Goal: Register for event/course

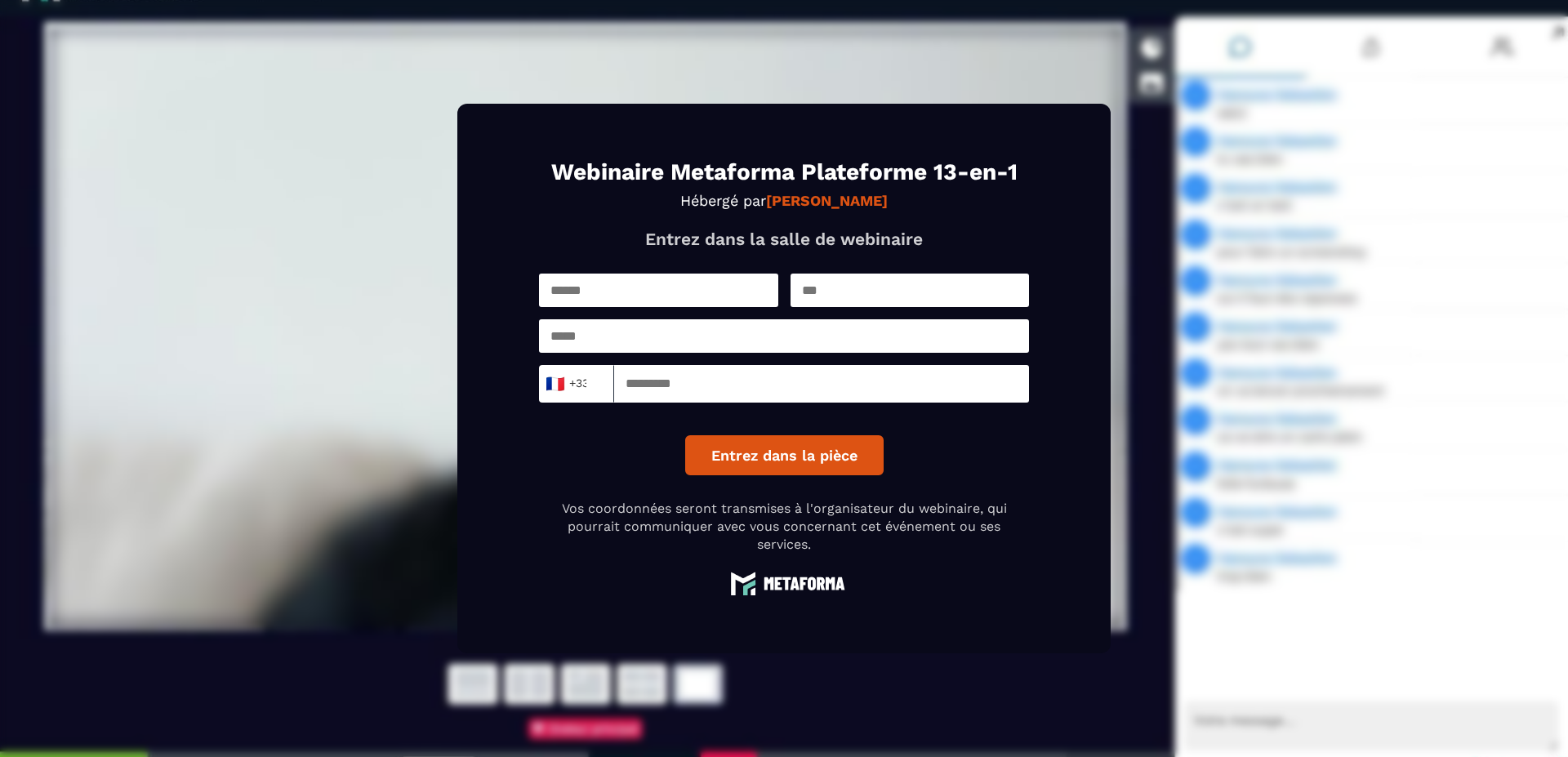
click at [687, 290] on input "text" at bounding box center [659, 290] width 239 height 33
type input "**********"
type input "****"
type input "**********"
click at [830, 459] on button "Entrez dans la pièce" at bounding box center [784, 455] width 198 height 40
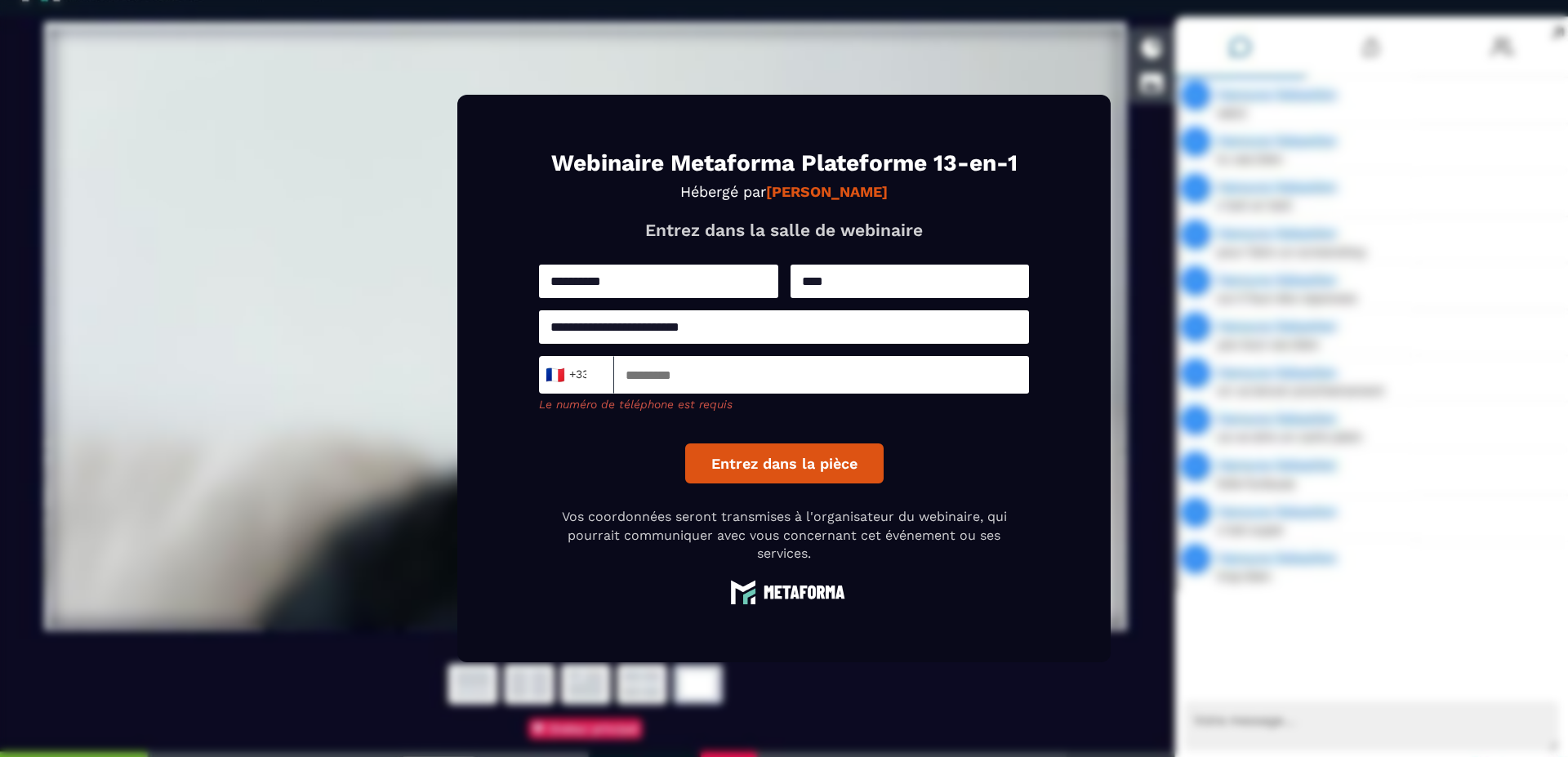
click at [714, 382] on input at bounding box center [821, 375] width 415 height 37
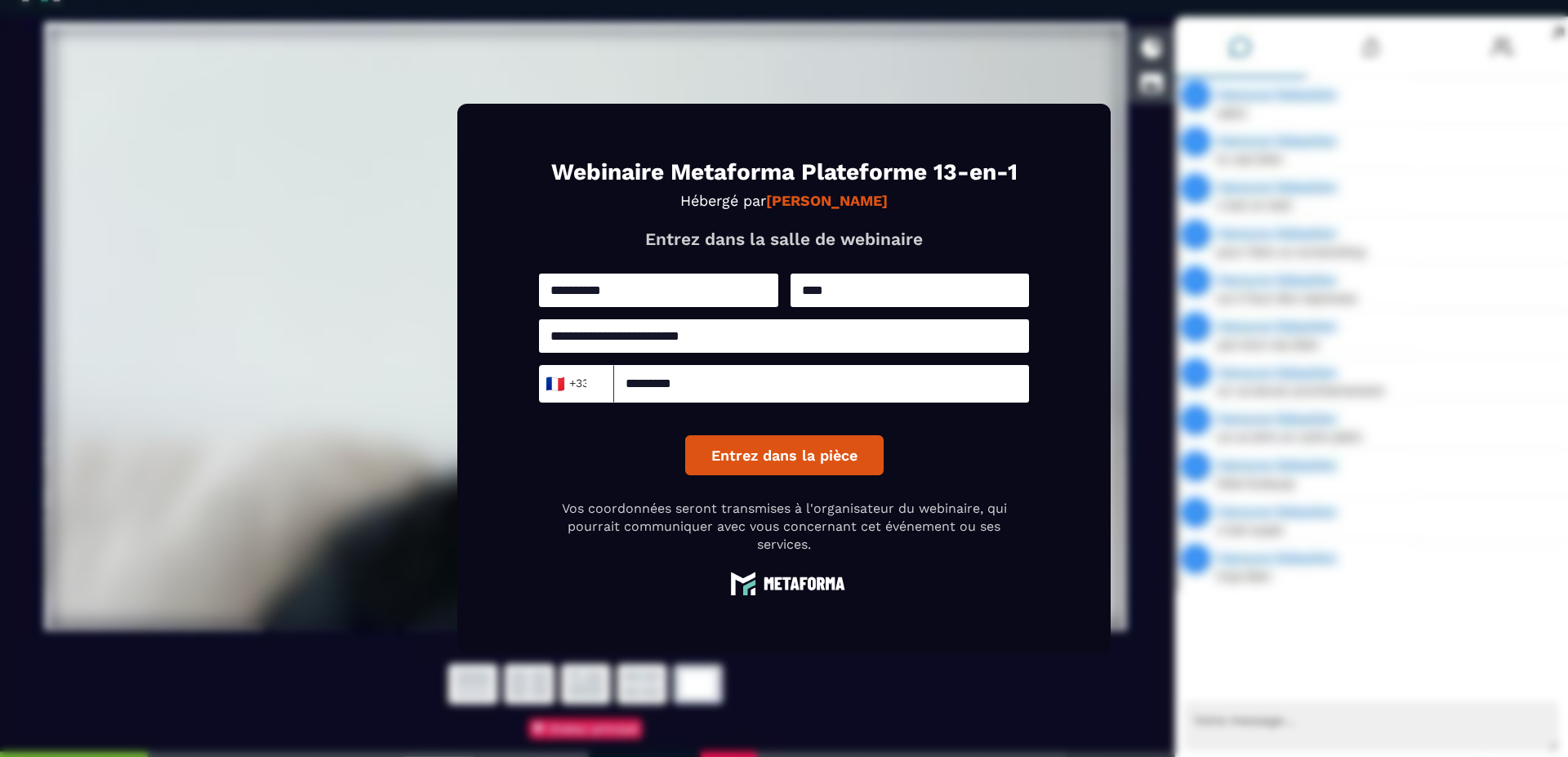
type input "*********"
click at [800, 456] on button "Entrez dans la pièce" at bounding box center [784, 455] width 198 height 40
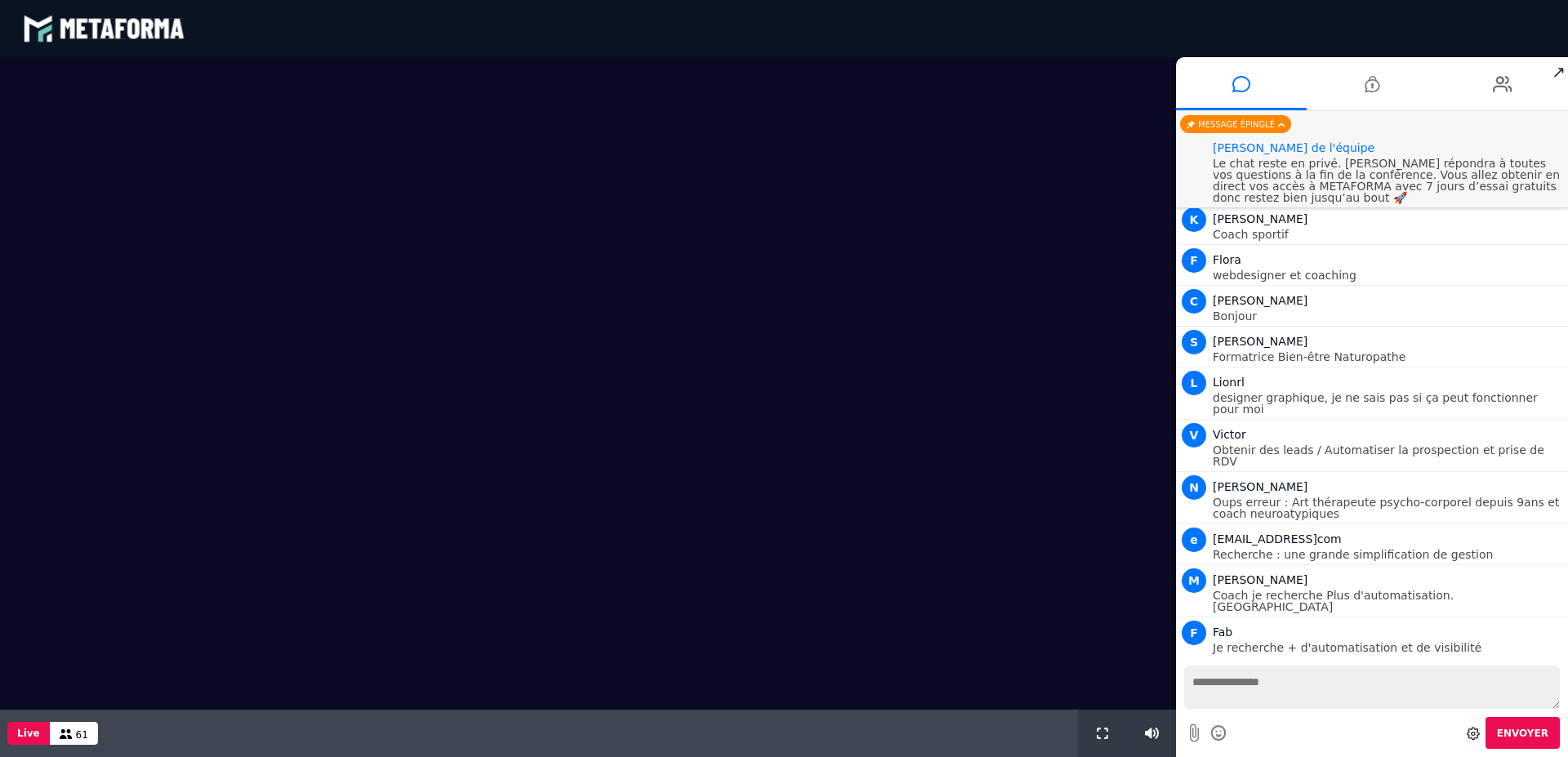
scroll to position [1098, 0]
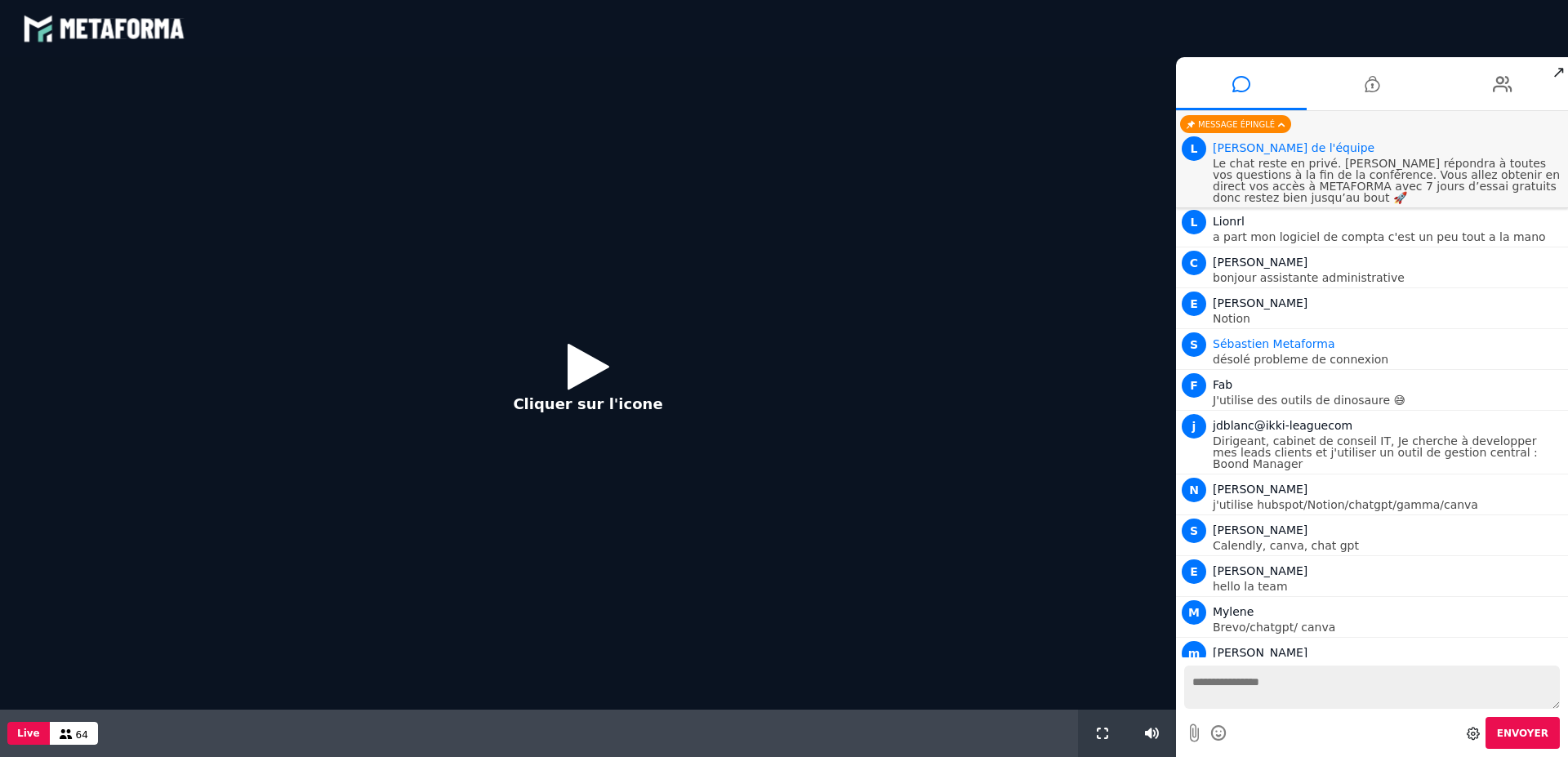
click at [587, 377] on icon at bounding box center [588, 367] width 41 height 53
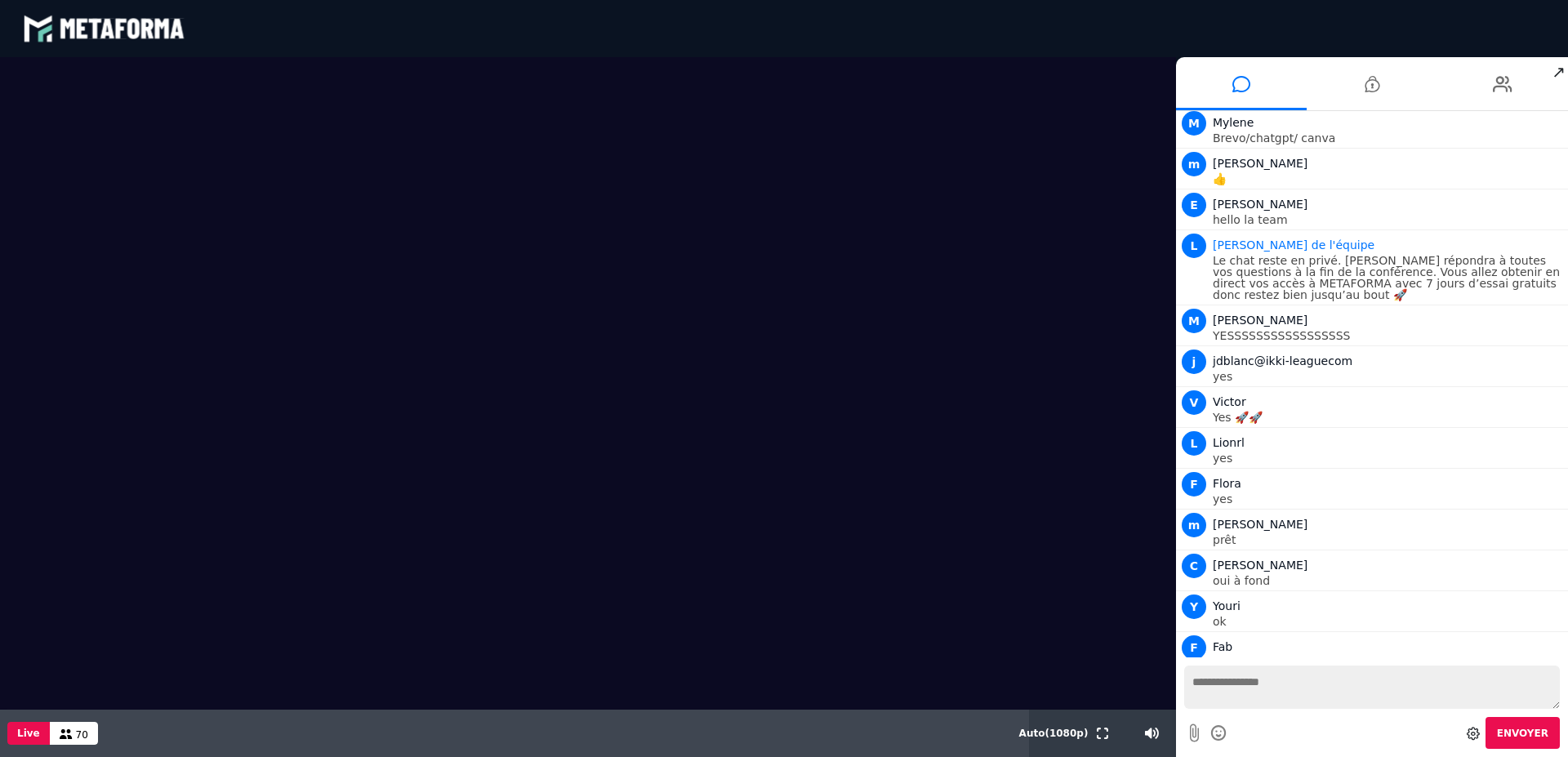
scroll to position [1664, 0]
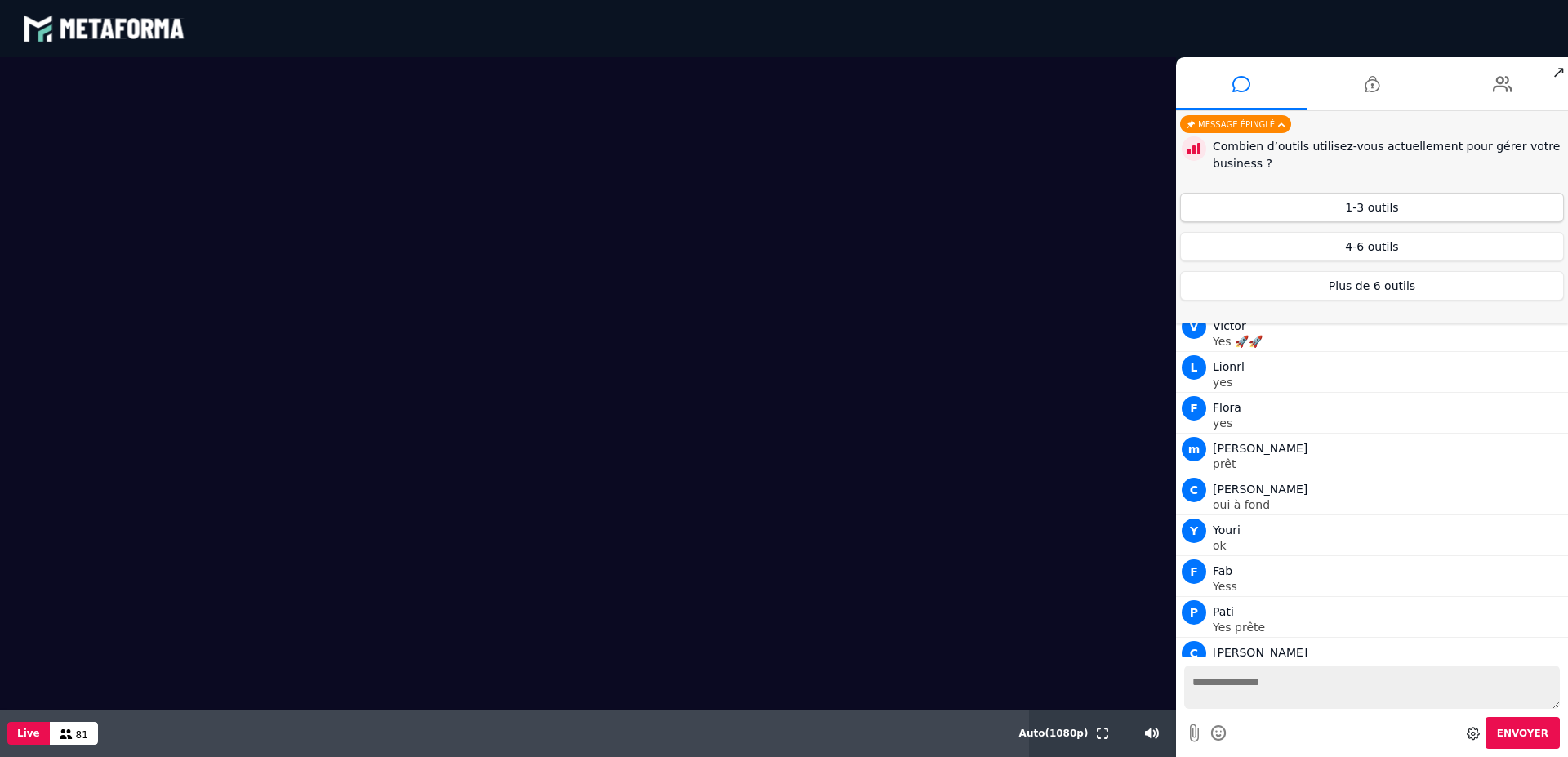
click at [1413, 203] on button "1-3 outils" at bounding box center [1373, 208] width 384 height 29
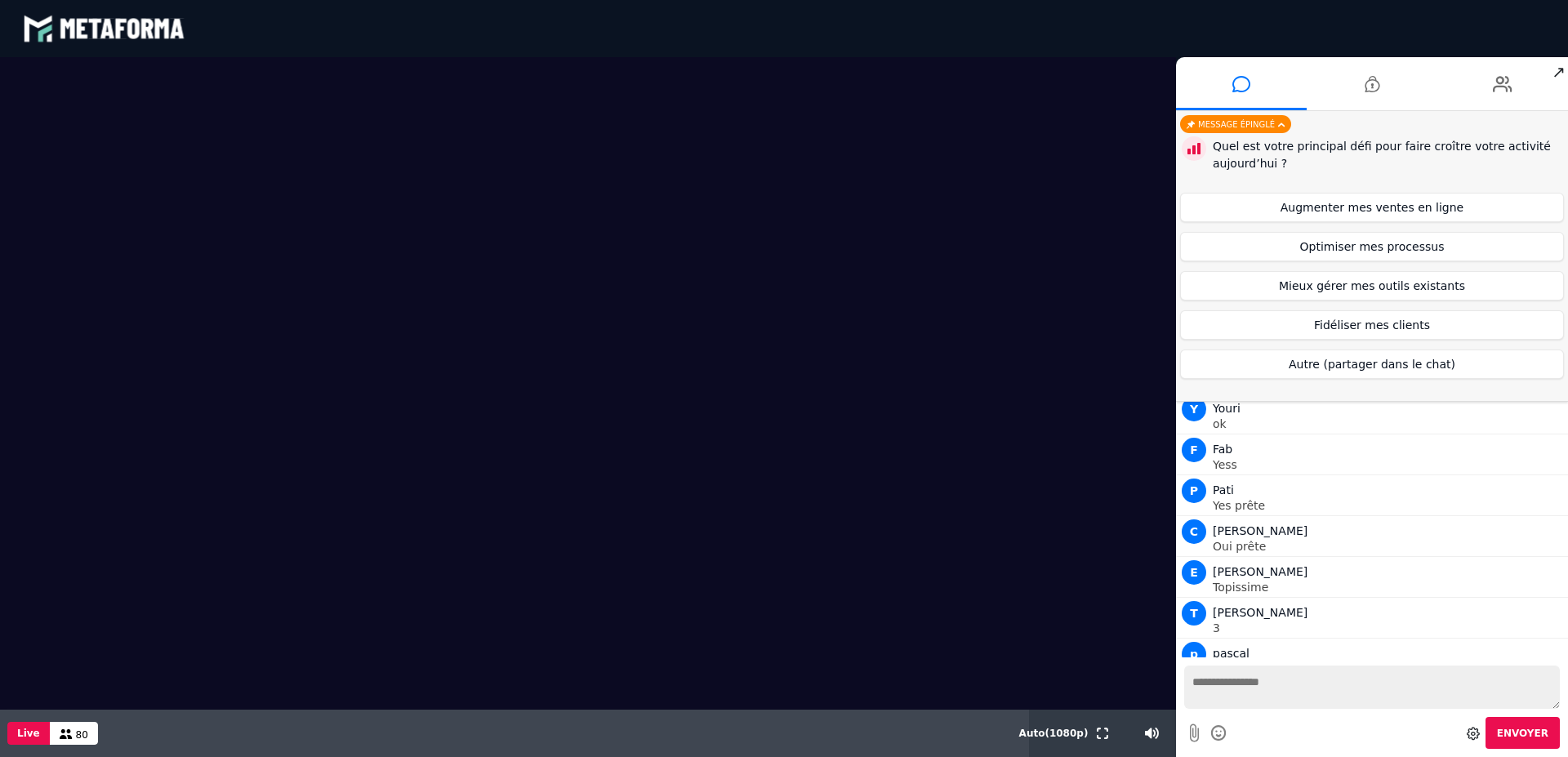
scroll to position [1787, 0]
click at [1406, 209] on button "Augmenter mes ventes en ligne" at bounding box center [1373, 208] width 384 height 29
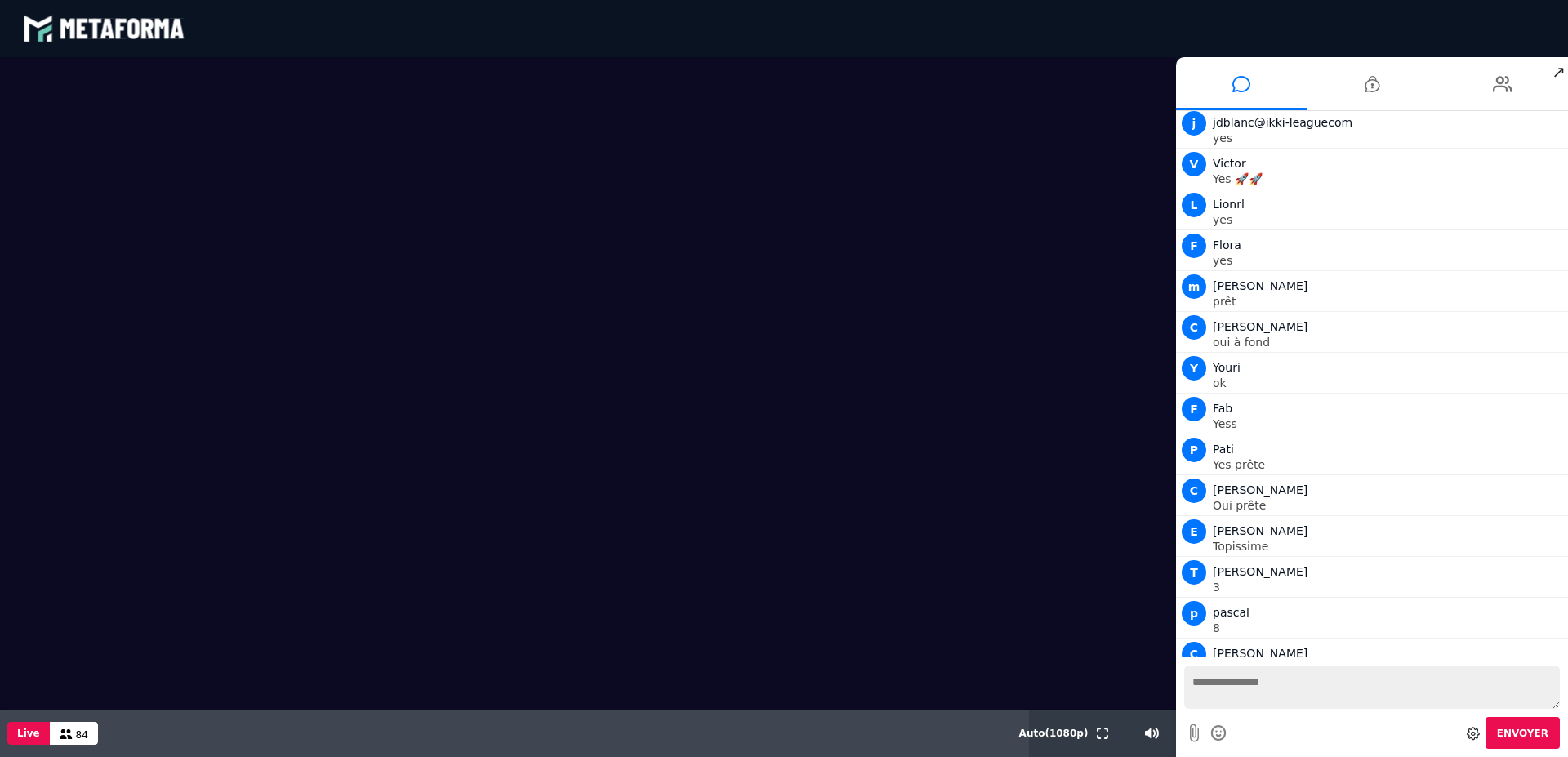
scroll to position [1867, 0]
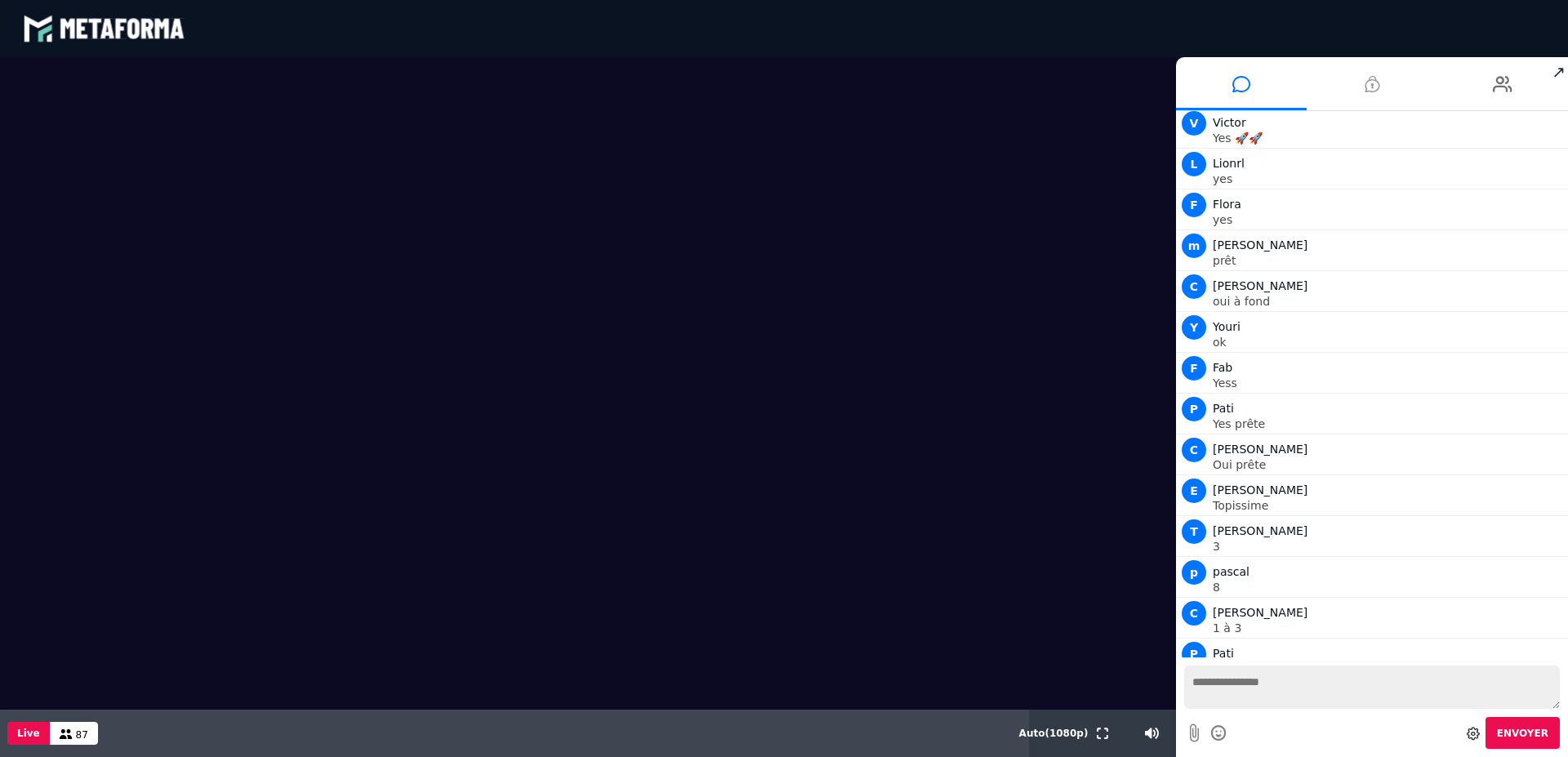
click at [1391, 85] on li at bounding box center [1372, 83] width 130 height 53
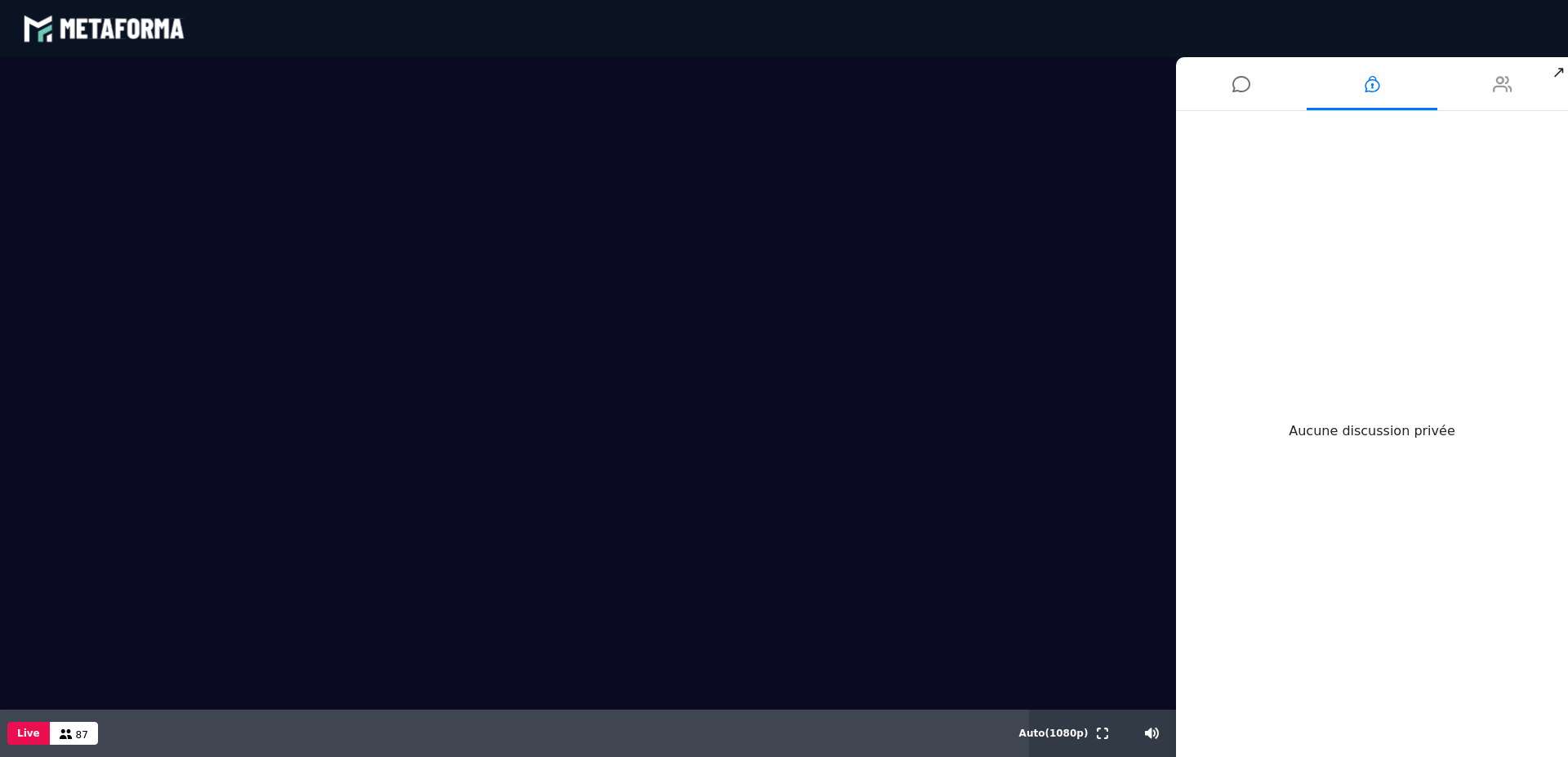
click at [1502, 85] on icon at bounding box center [1503, 84] width 20 height 41
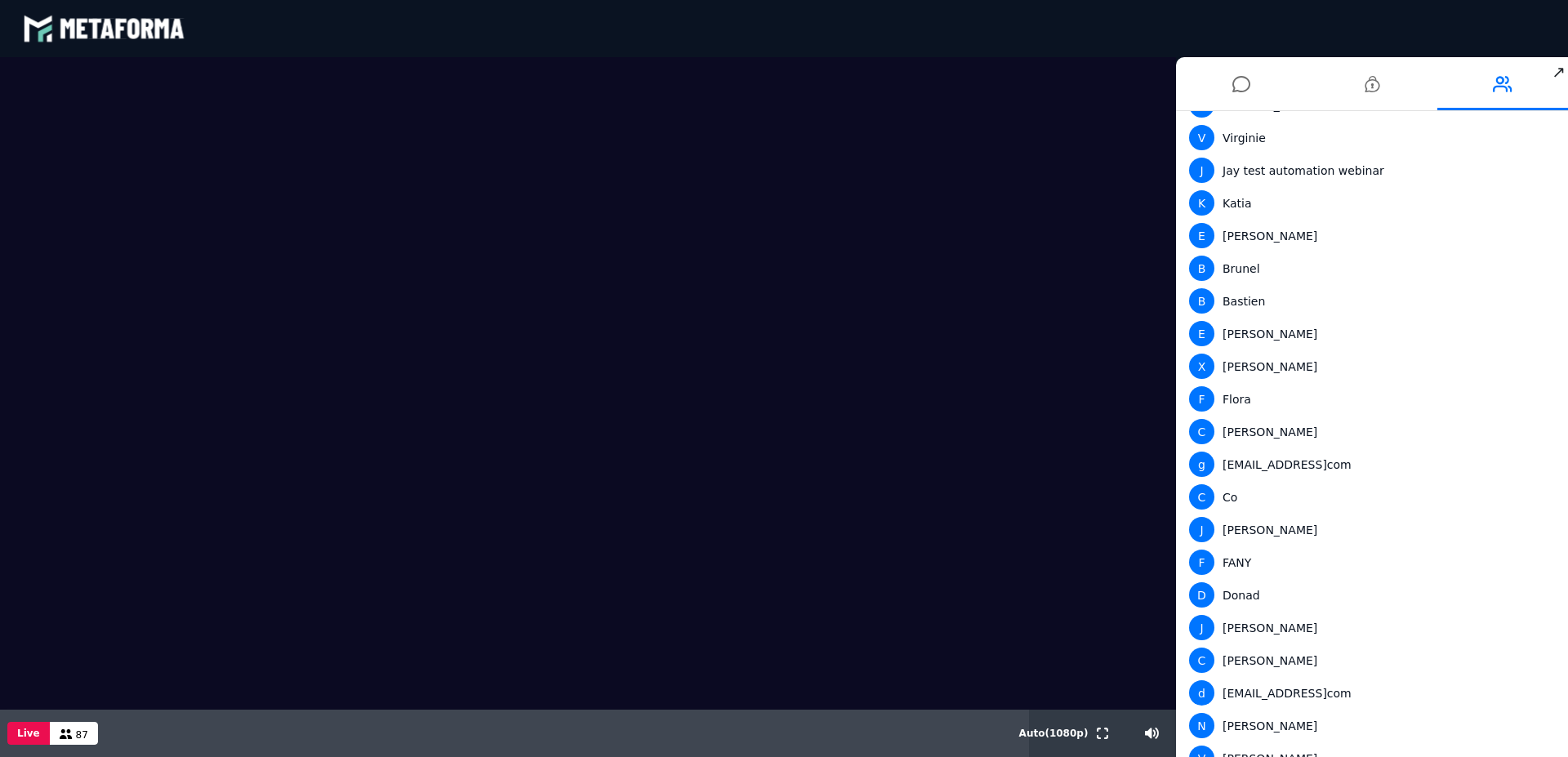
scroll to position [761, 0]
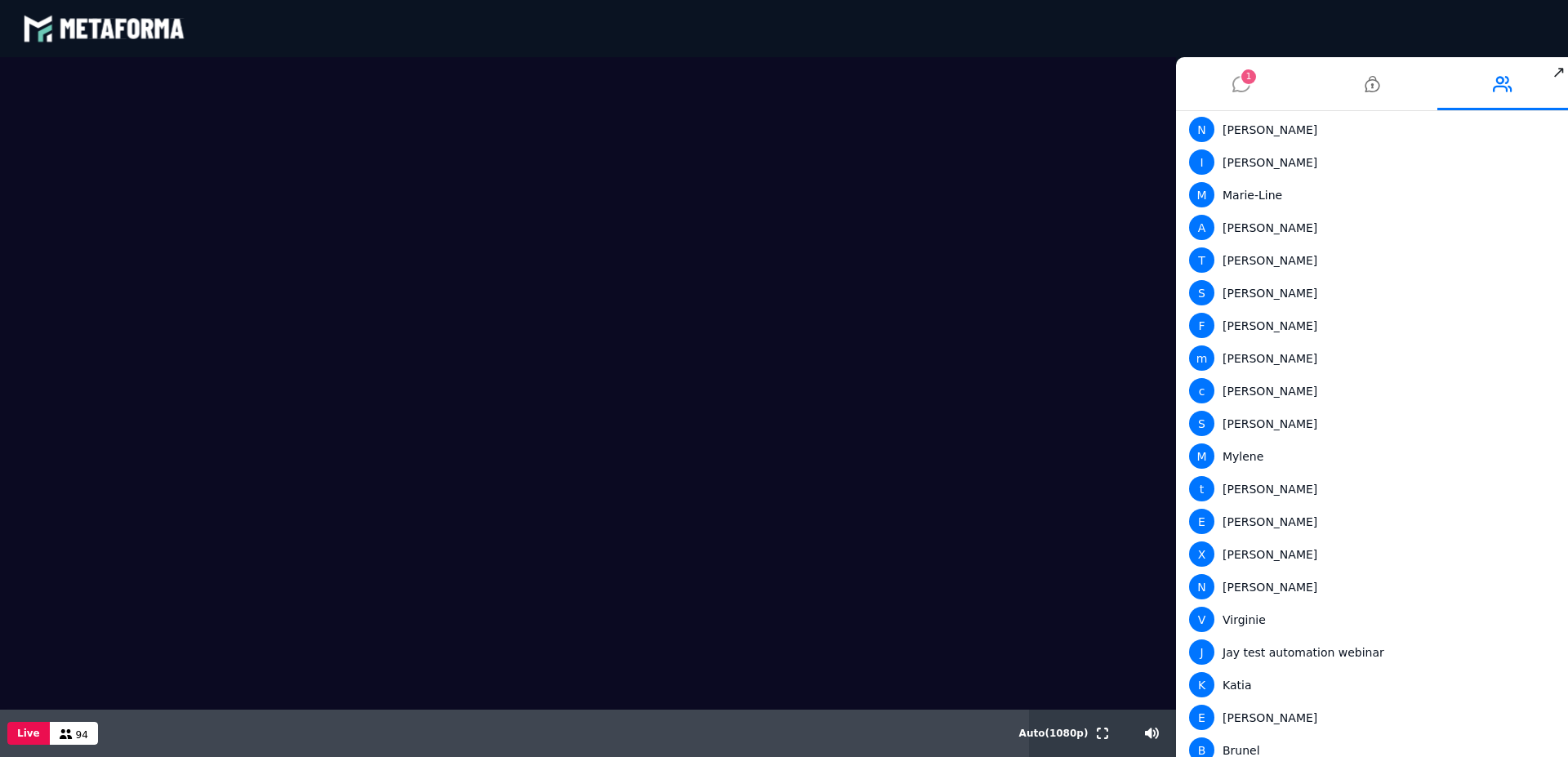
click at [1264, 85] on li "1" at bounding box center [1241, 83] width 130 height 53
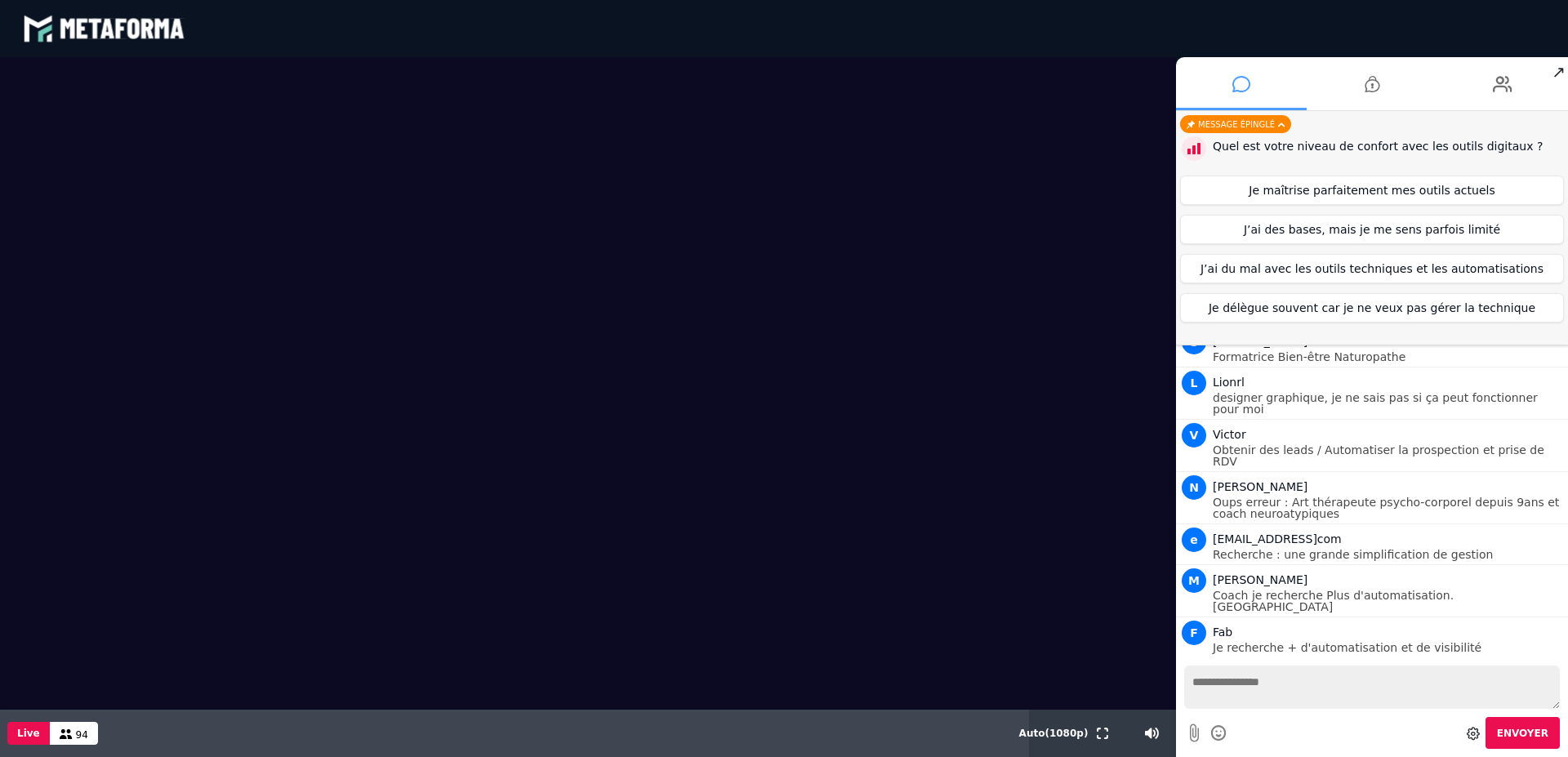
scroll to position [1792, 0]
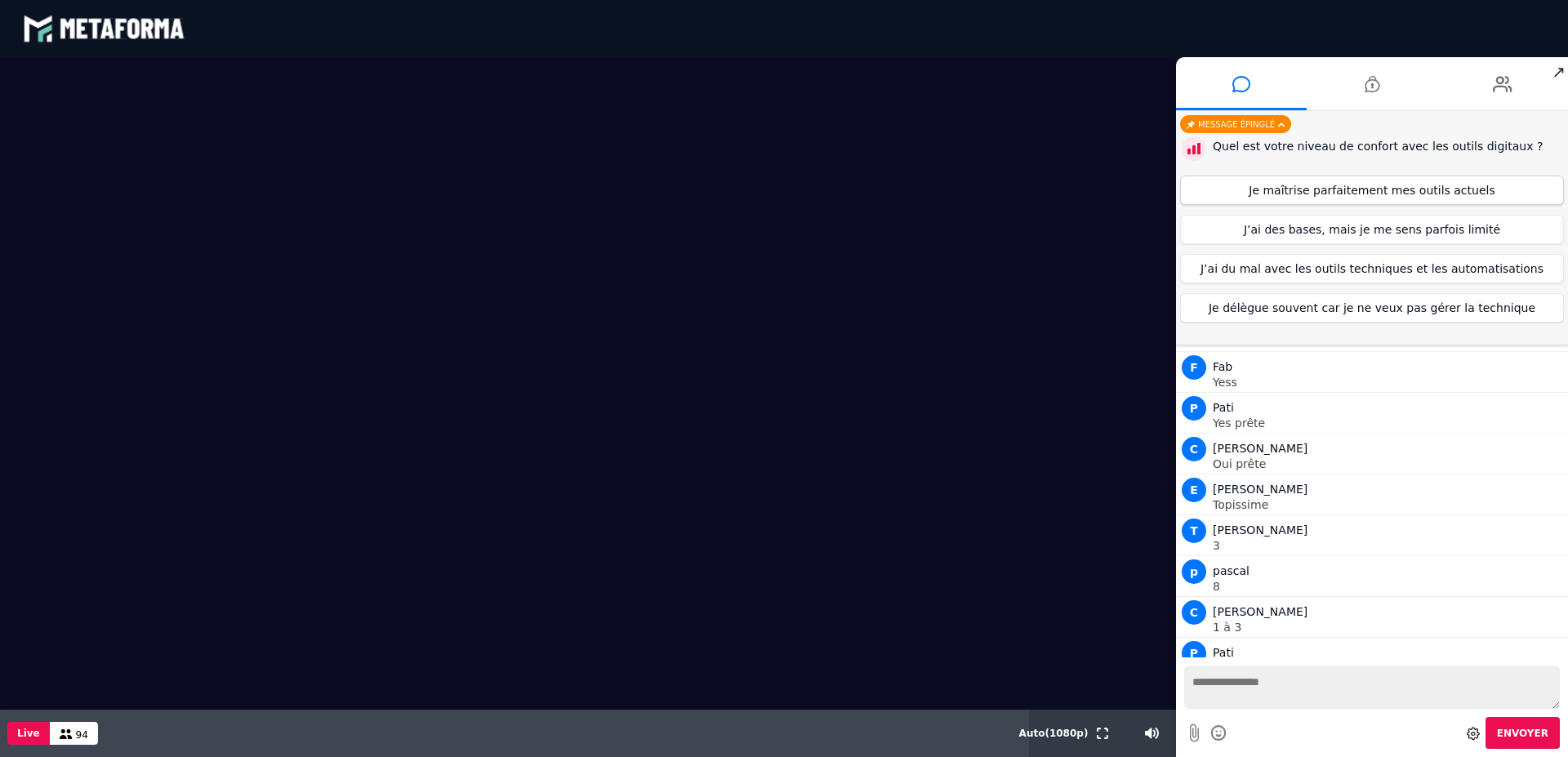
click at [1391, 193] on button "Je maîtrise parfaitement mes outils actuels" at bounding box center [1373, 190] width 384 height 29
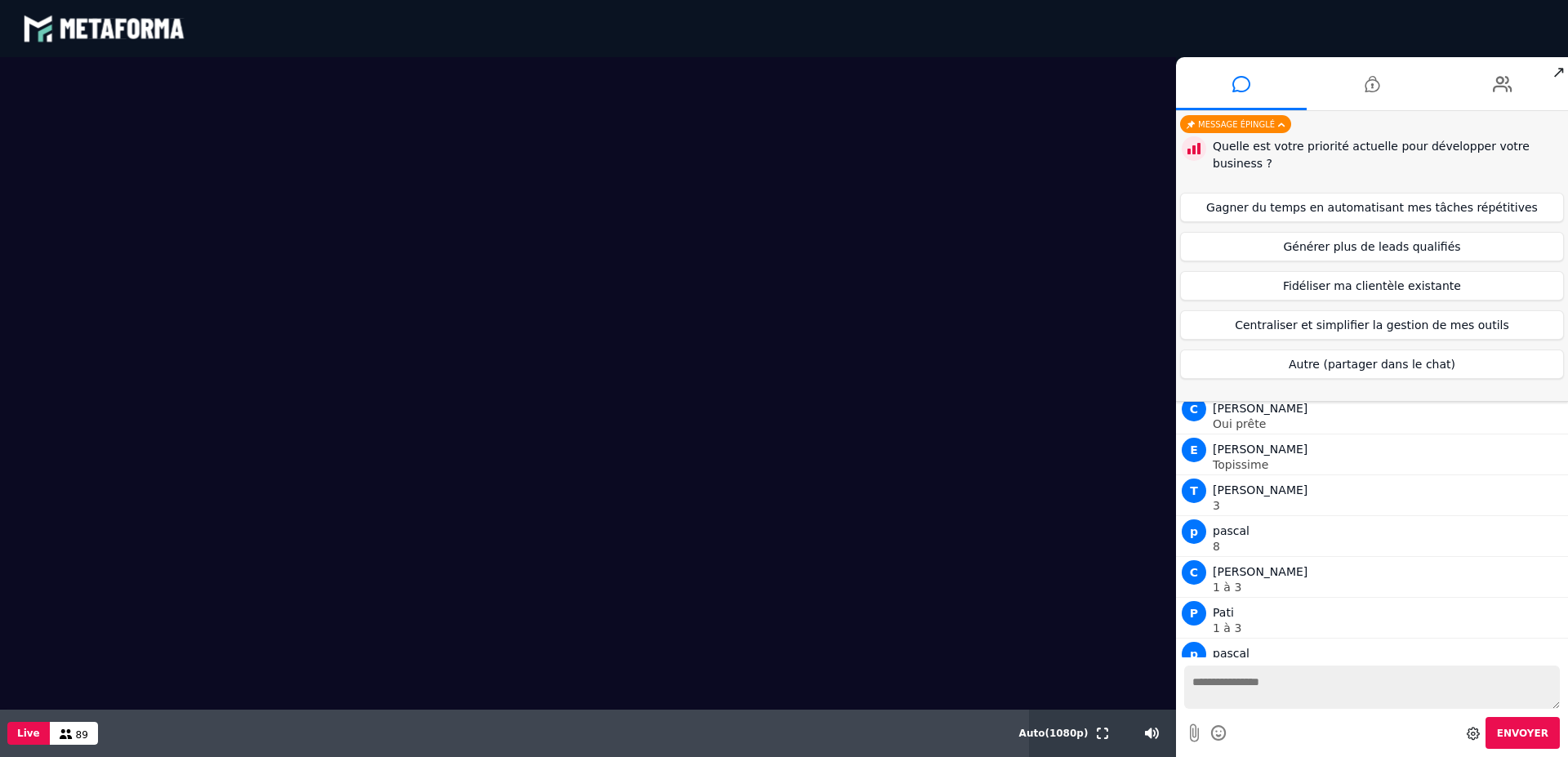
scroll to position [1909, 0]
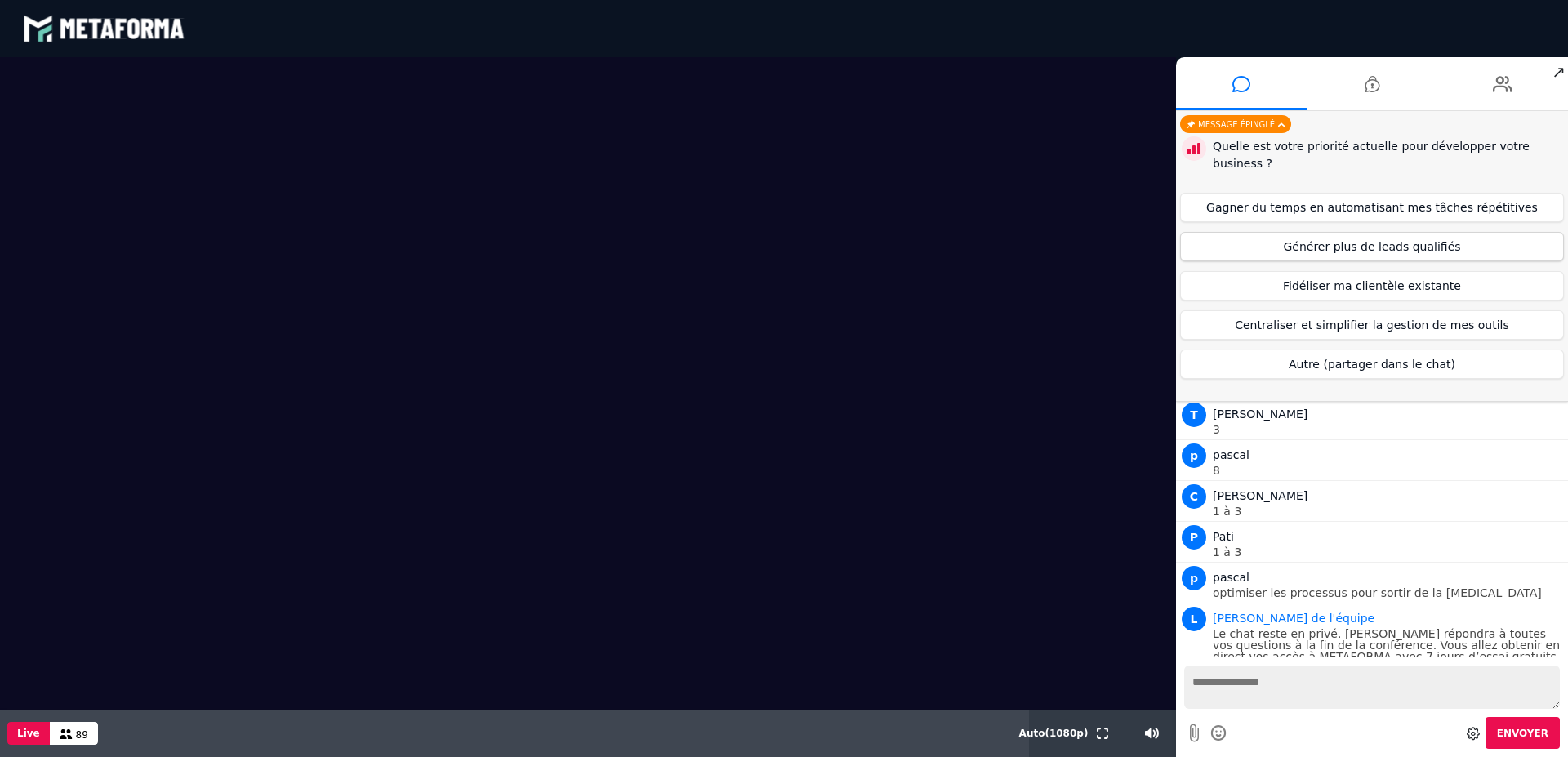
click at [1458, 232] on button "Générer plus de leads qualifiés" at bounding box center [1373, 247] width 384 height 29
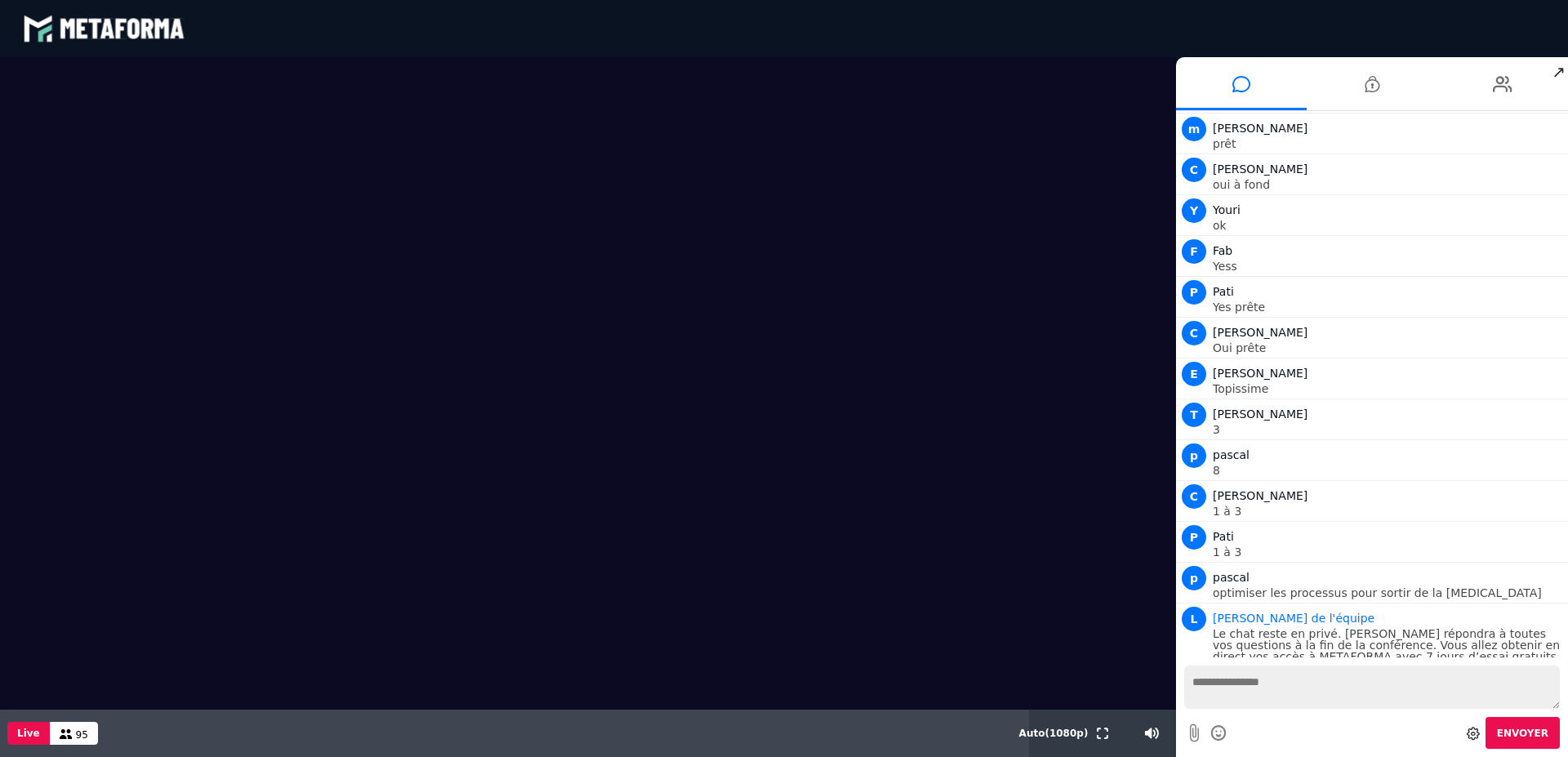
click at [1320, 707] on textarea at bounding box center [1372, 687] width 376 height 43
type textarea "**********"
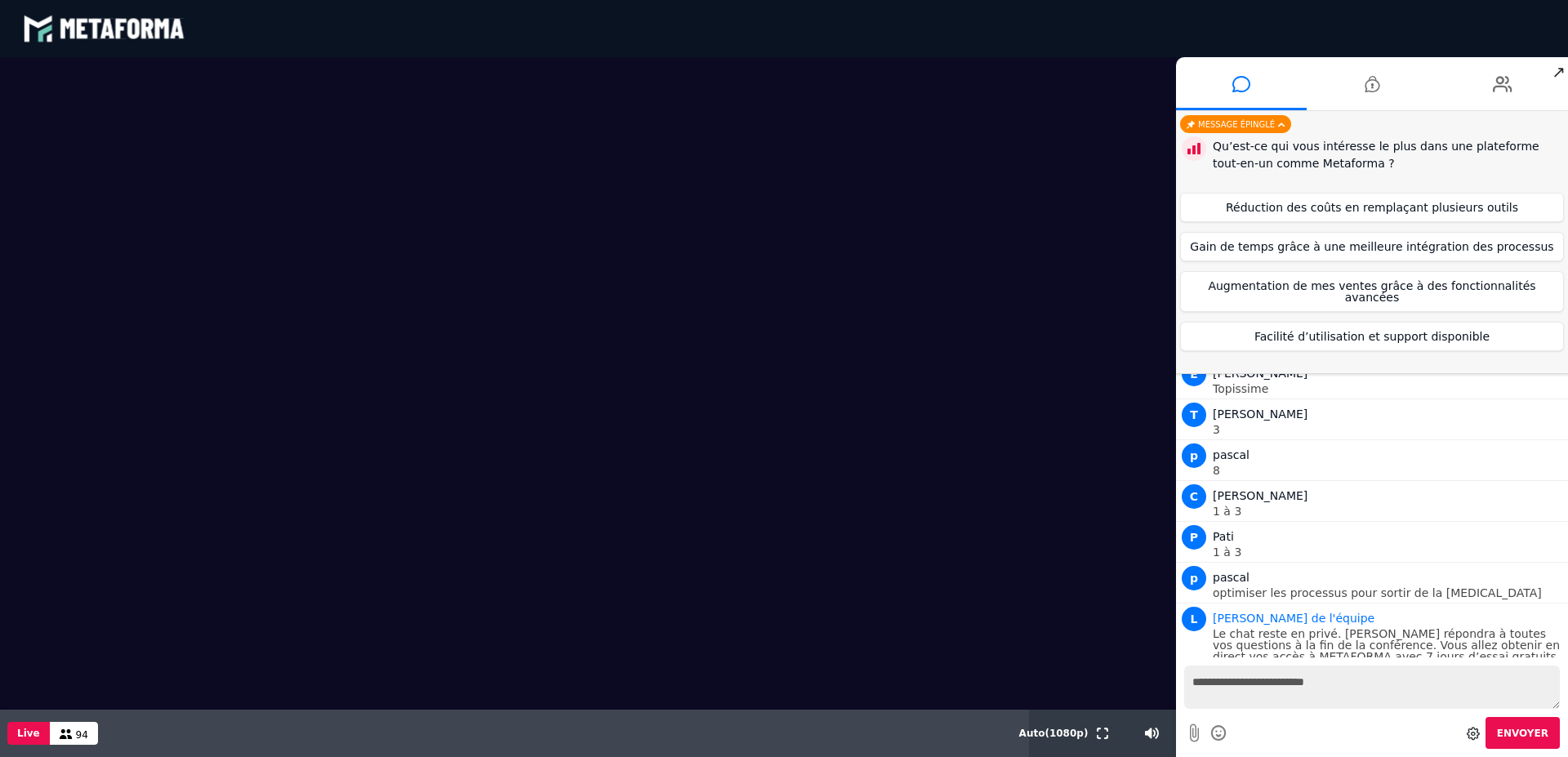
type textarea "**********"
click at [1293, 280] on button "Augmentation de mes ventes grâce à des fonctionnalités avancées" at bounding box center [1373, 292] width 384 height 41
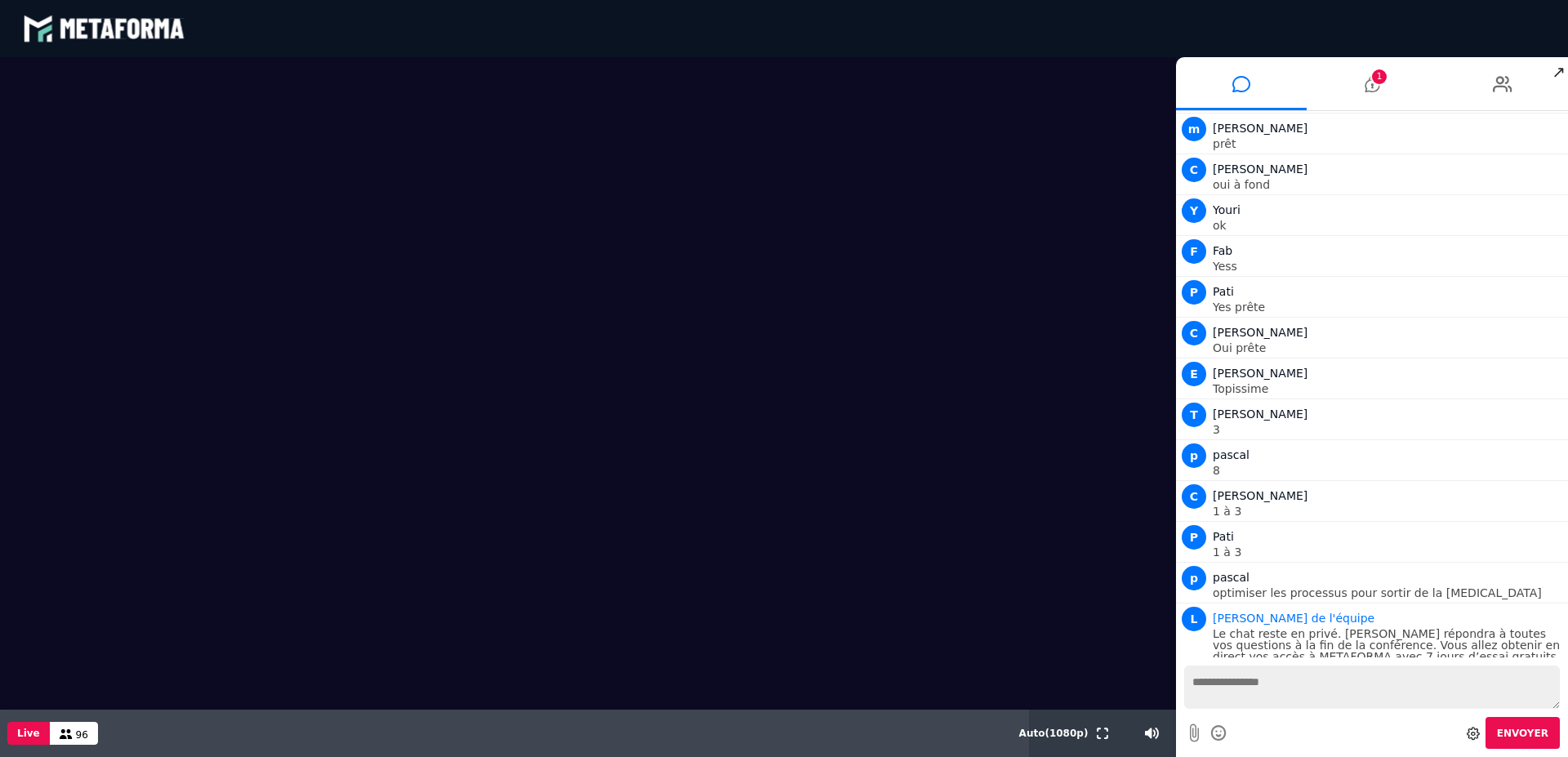
click at [1289, 694] on textarea at bounding box center [1372, 687] width 376 height 43
click at [1385, 703] on textarea "**********" at bounding box center [1372, 687] width 376 height 43
type textarea "**********"
click at [1498, 707] on textarea "**********" at bounding box center [1372, 687] width 376 height 43
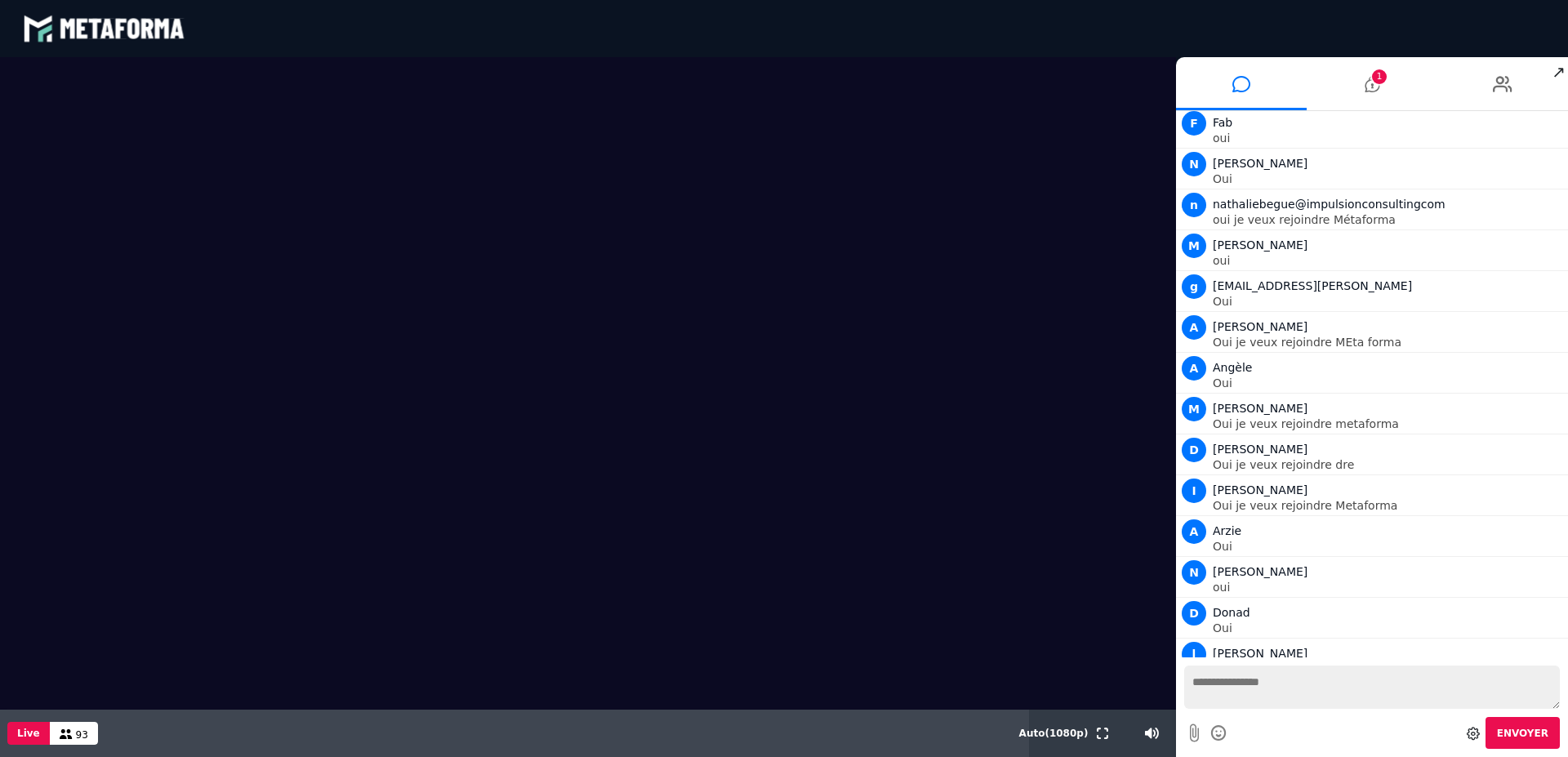
scroll to position [3419, 0]
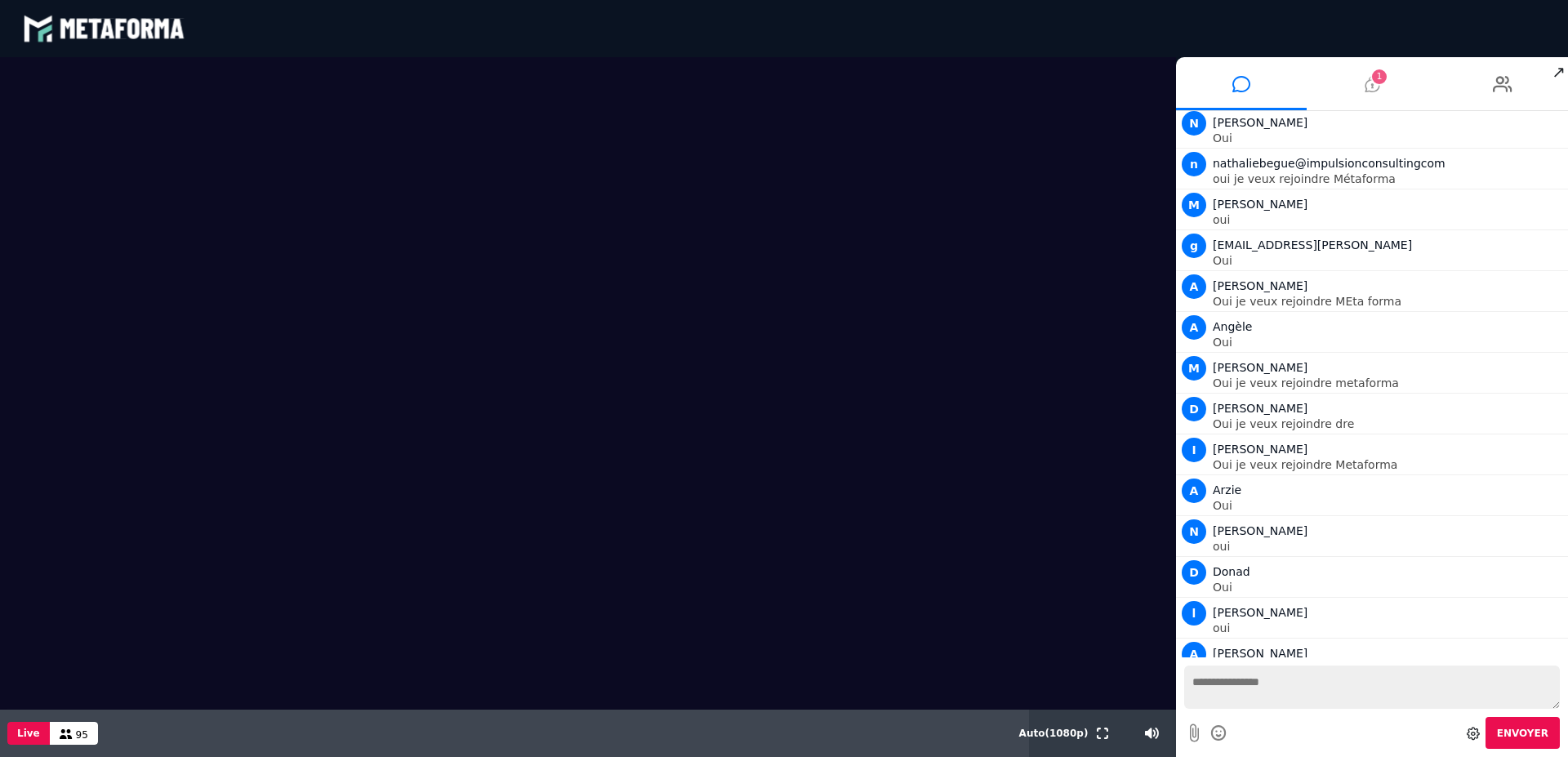
click at [1365, 85] on icon at bounding box center [1372, 84] width 15 height 41
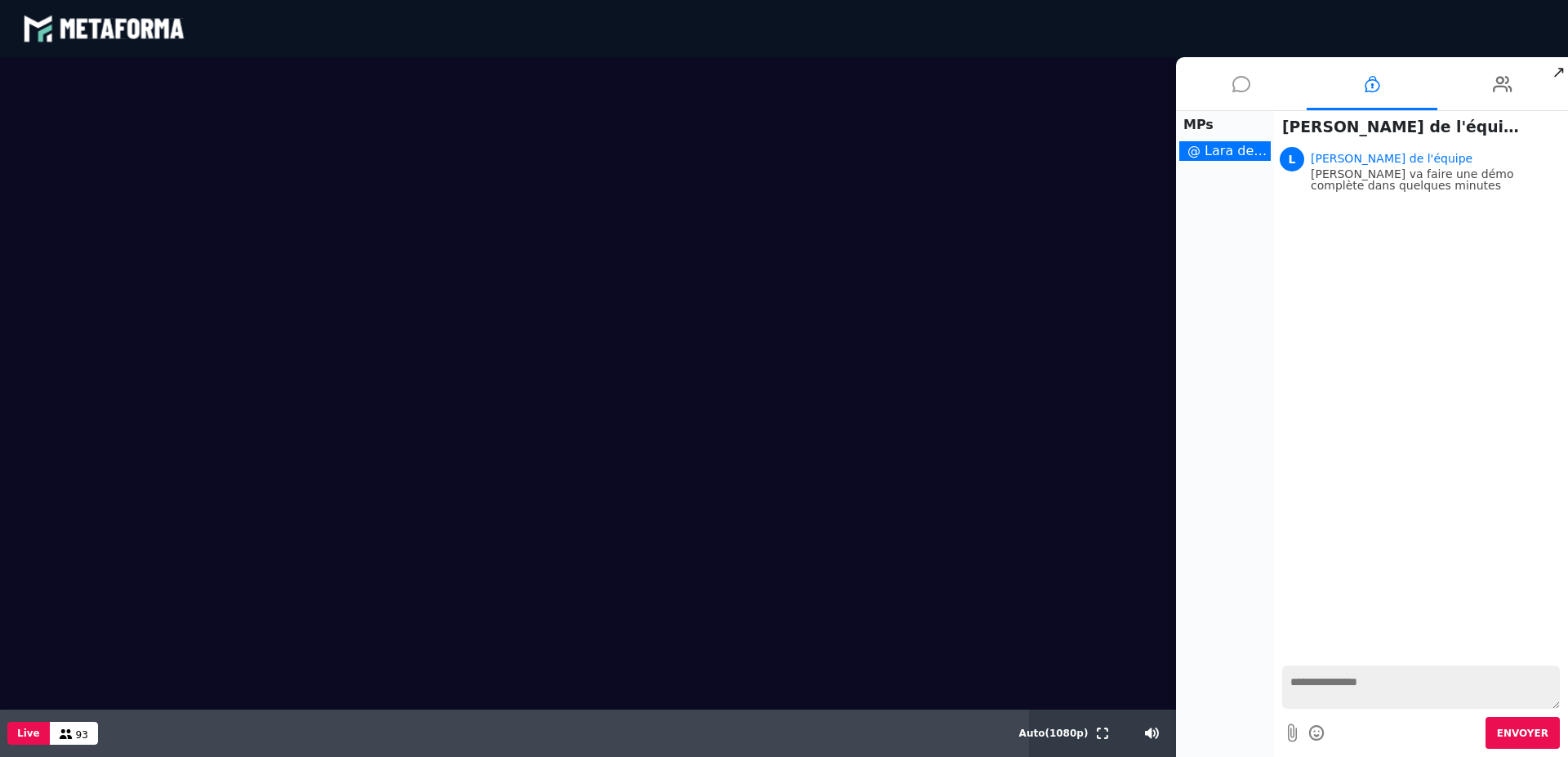
click at [1246, 89] on icon at bounding box center [1241, 84] width 18 height 41
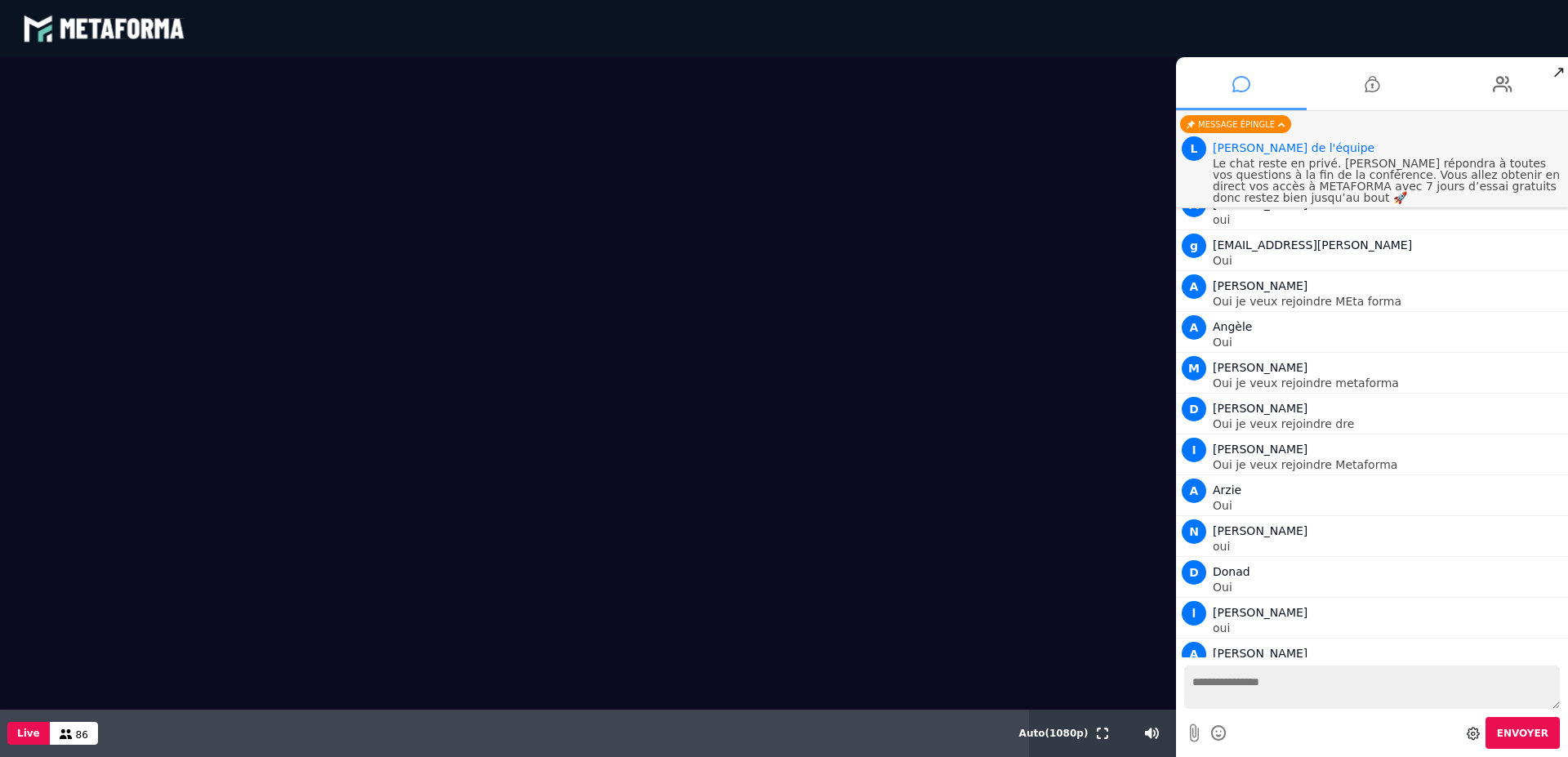
scroll to position [3385, 0]
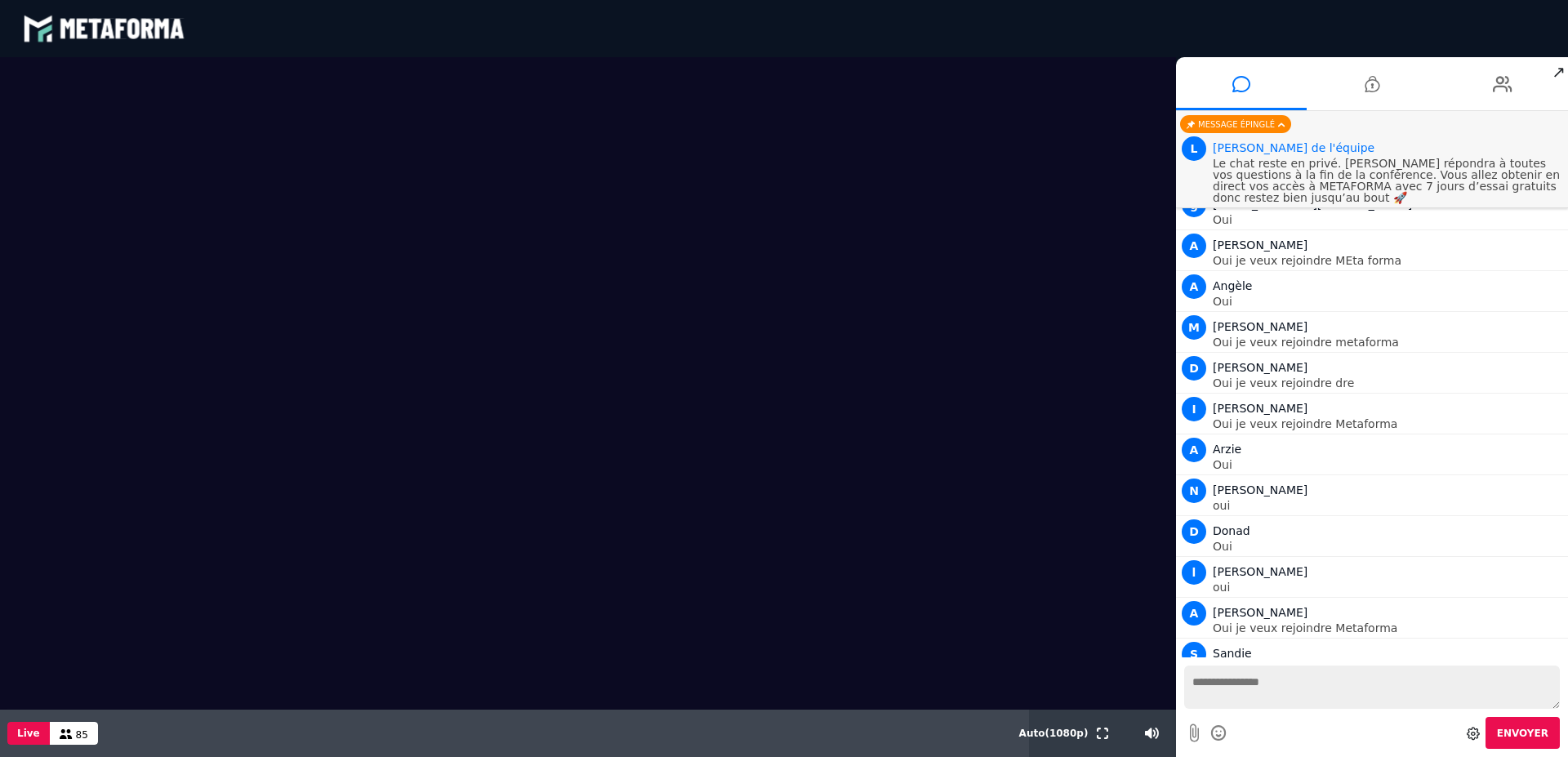
click at [1298, 699] on textarea at bounding box center [1372, 687] width 376 height 43
type textarea "**********"
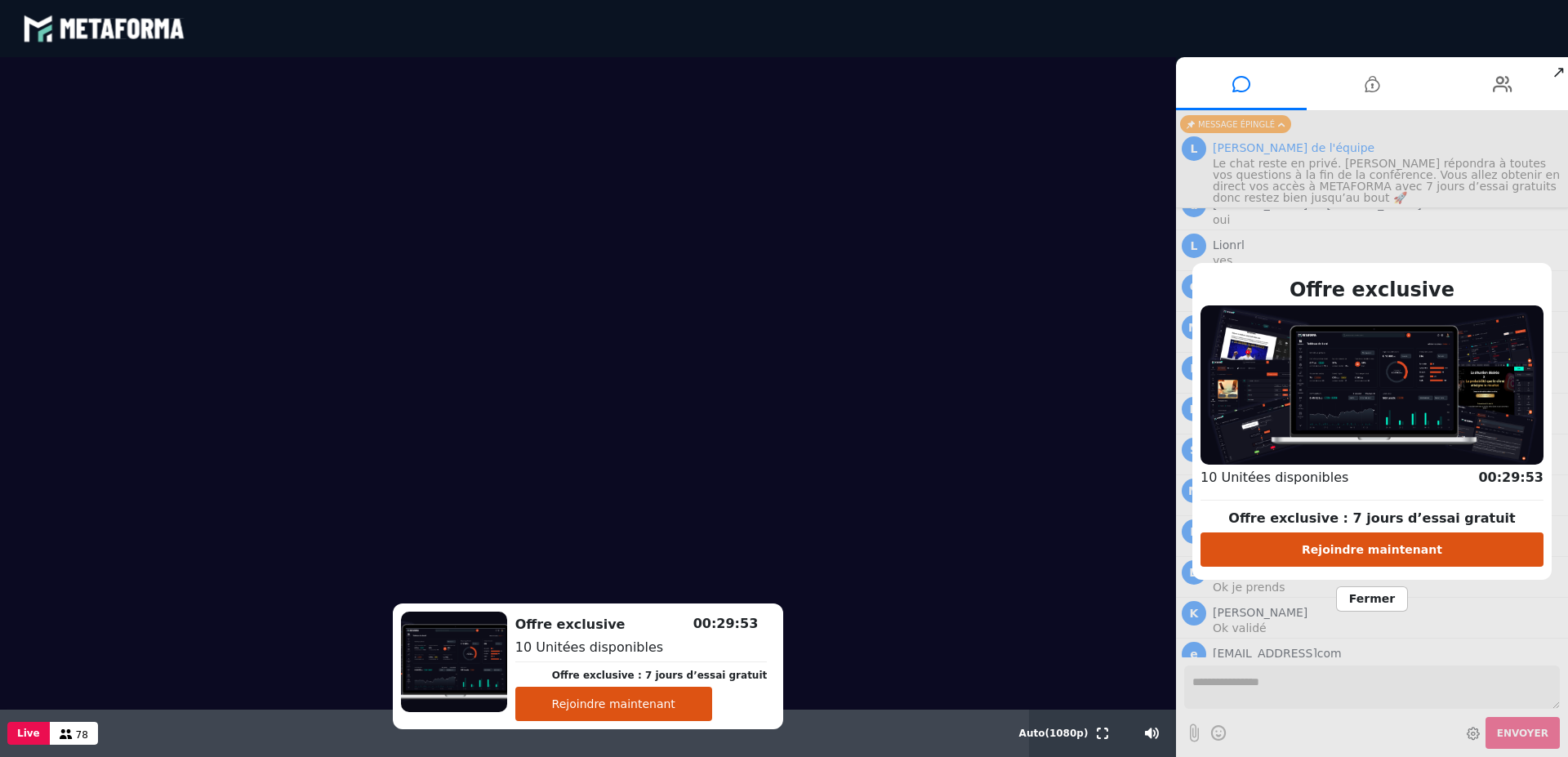
scroll to position [4214, 0]
click at [1381, 560] on button "Rejoindre maintenant" at bounding box center [1373, 549] width 343 height 34
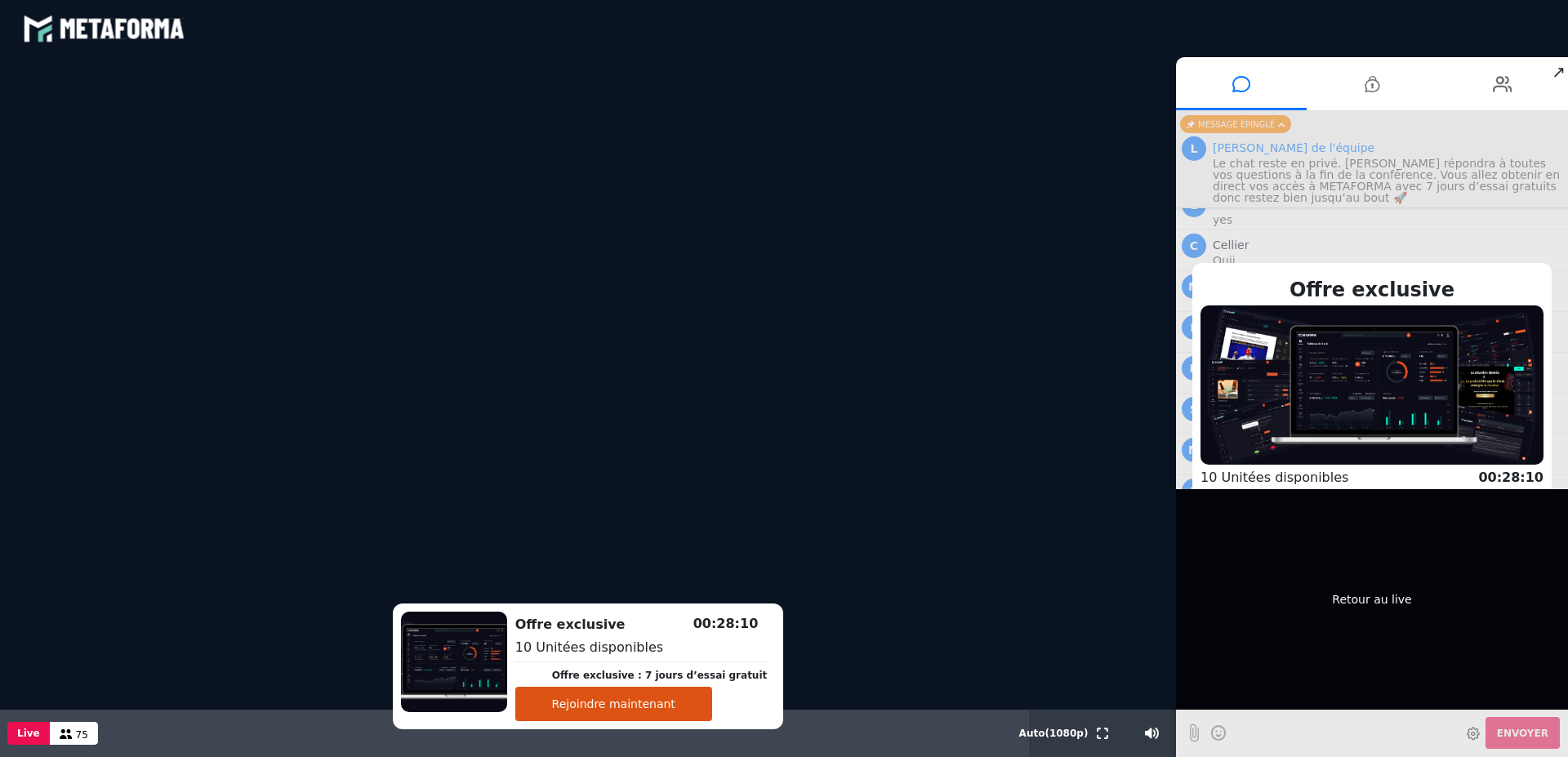
click at [1397, 603] on div "Retour au live" at bounding box center [1373, 599] width 392 height 221
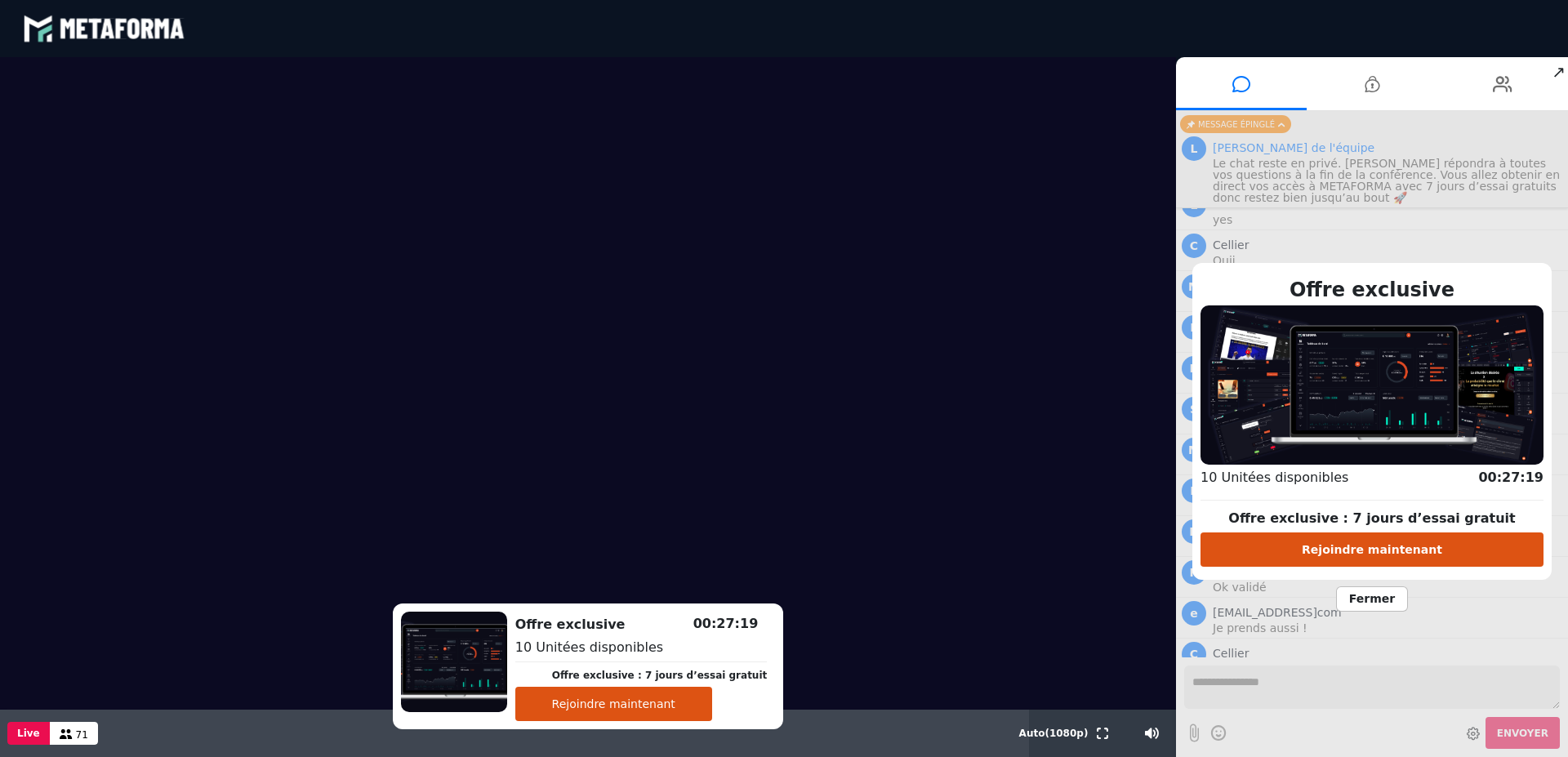
click at [1371, 599] on span "Fermer" at bounding box center [1372, 599] width 72 height 25
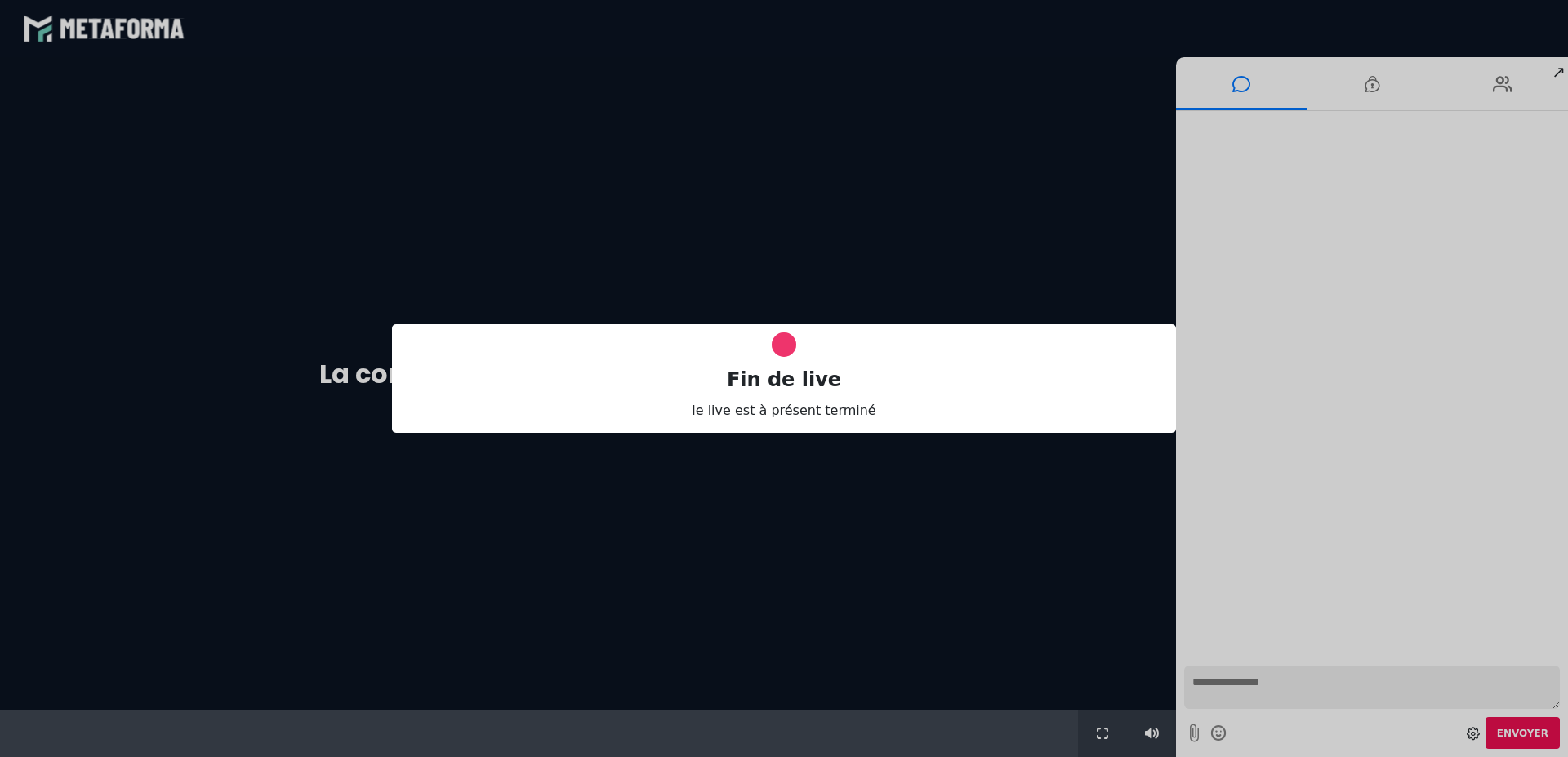
scroll to position [0, 0]
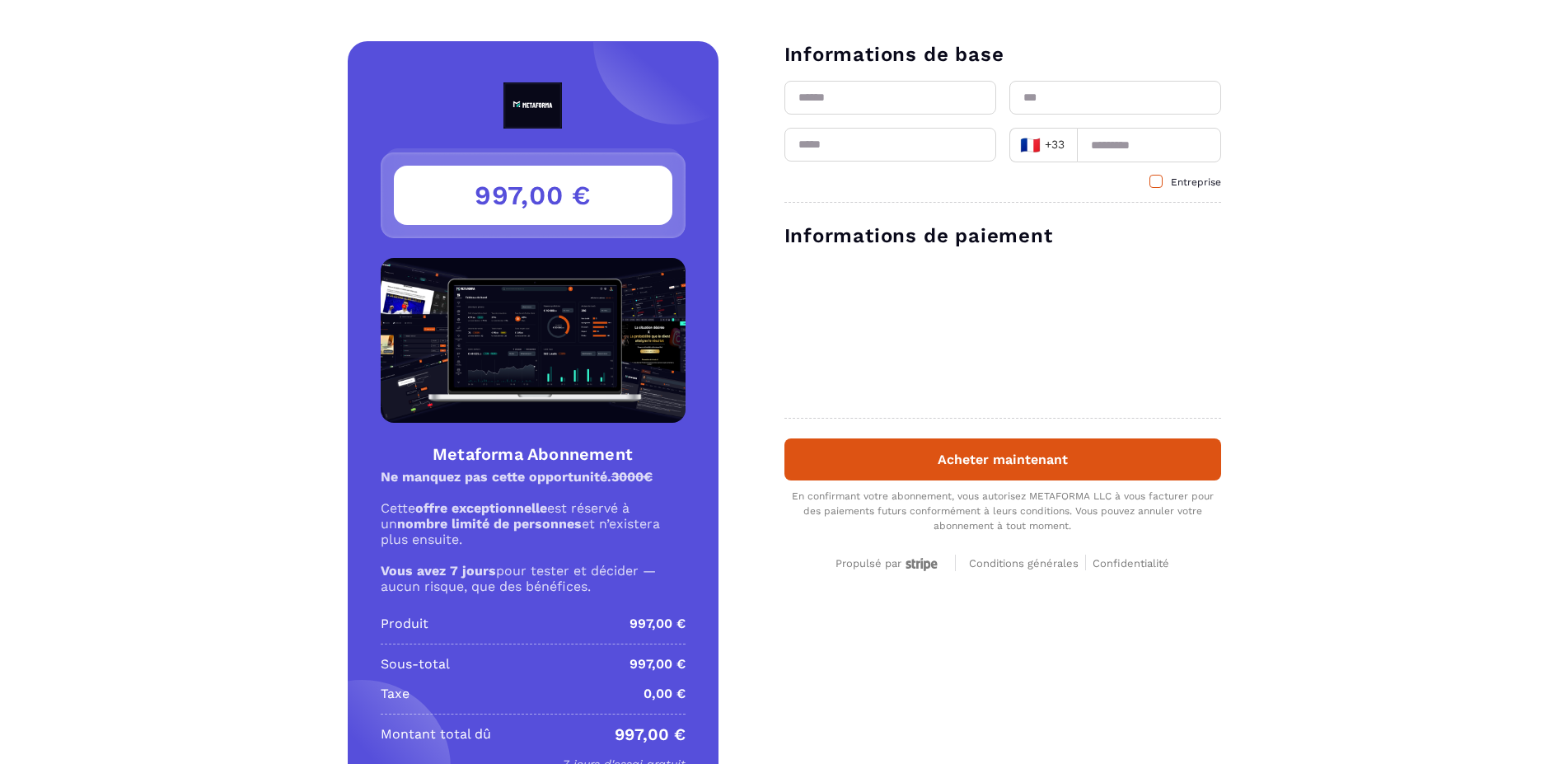
click at [1158, 181] on span at bounding box center [1155, 181] width 13 height 13
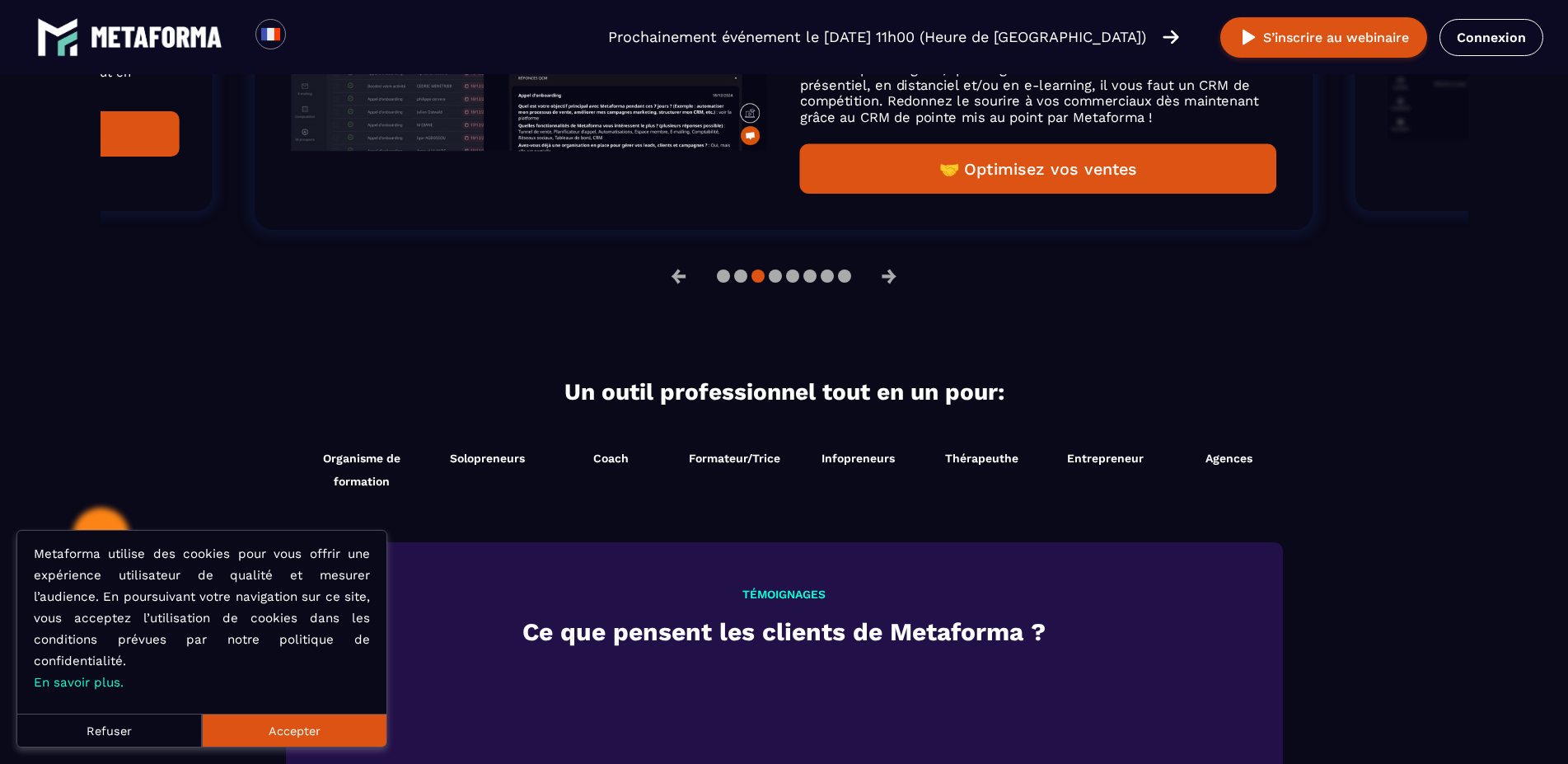
click at [319, 729] on button "Accepter" at bounding box center [294, 729] width 185 height 33
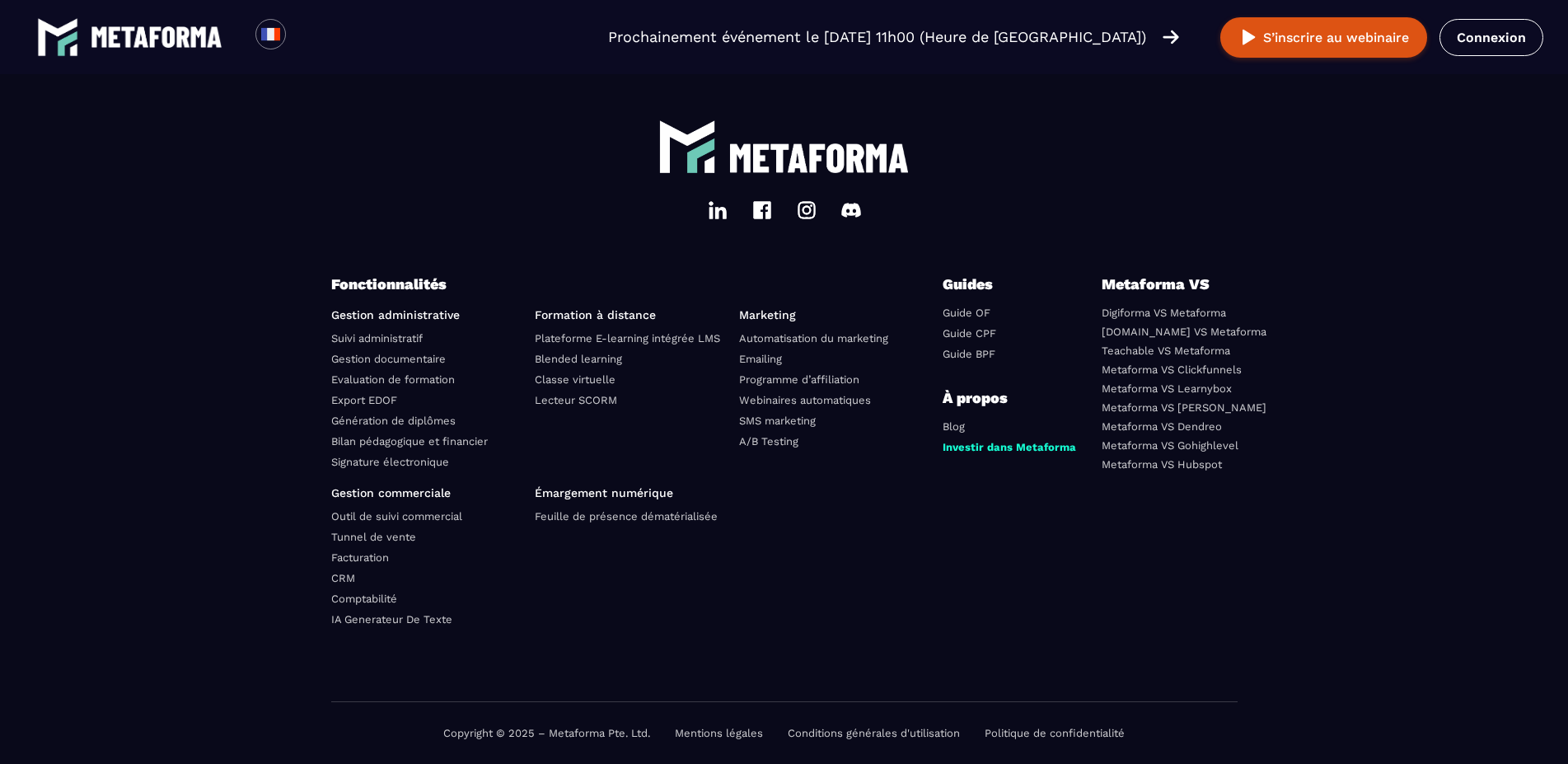
scroll to position [5723, 0]
click at [994, 453] on link "Investir dans Metaforma" at bounding box center [1009, 447] width 134 height 12
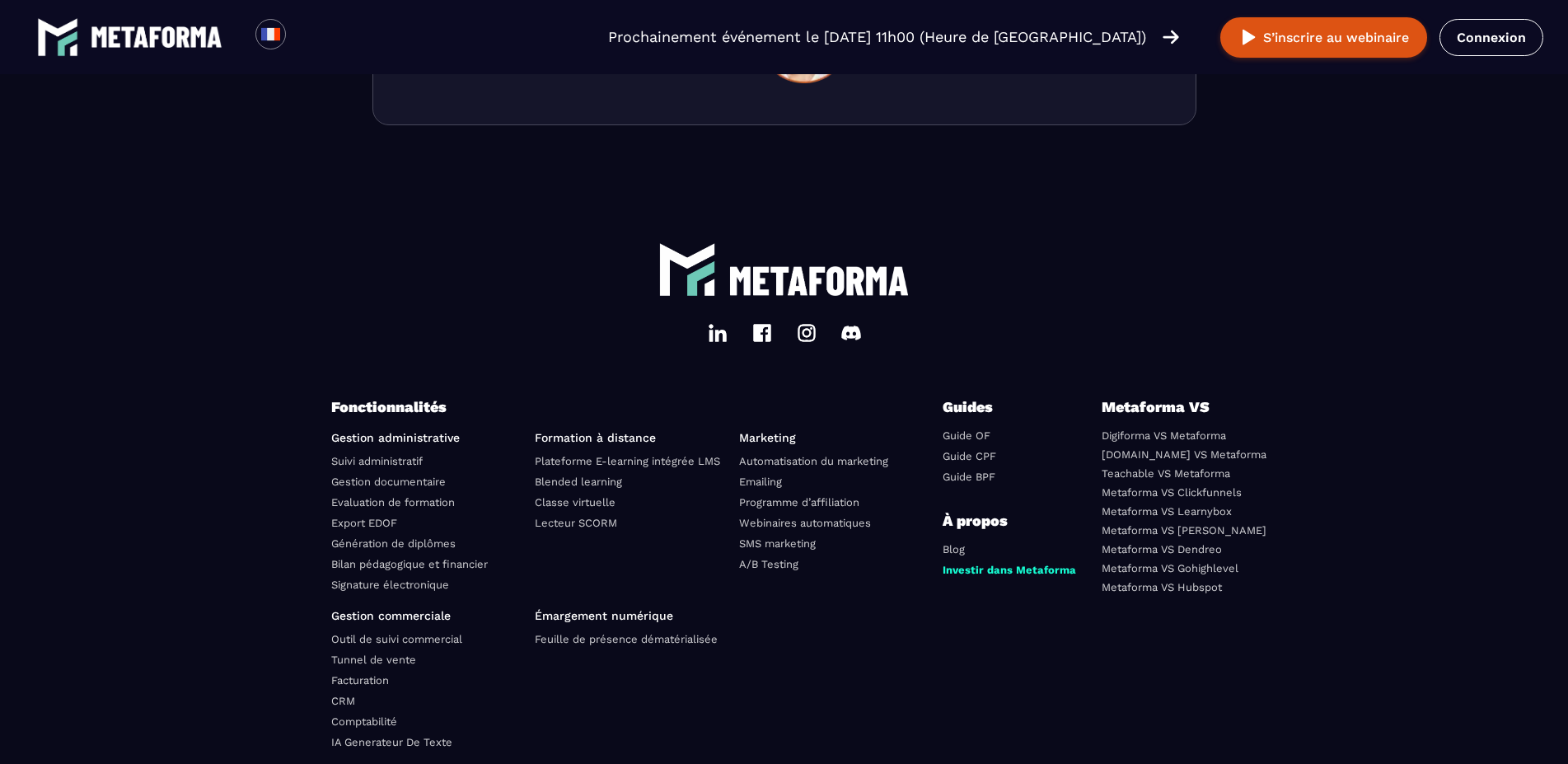
scroll to position [5550, 0]
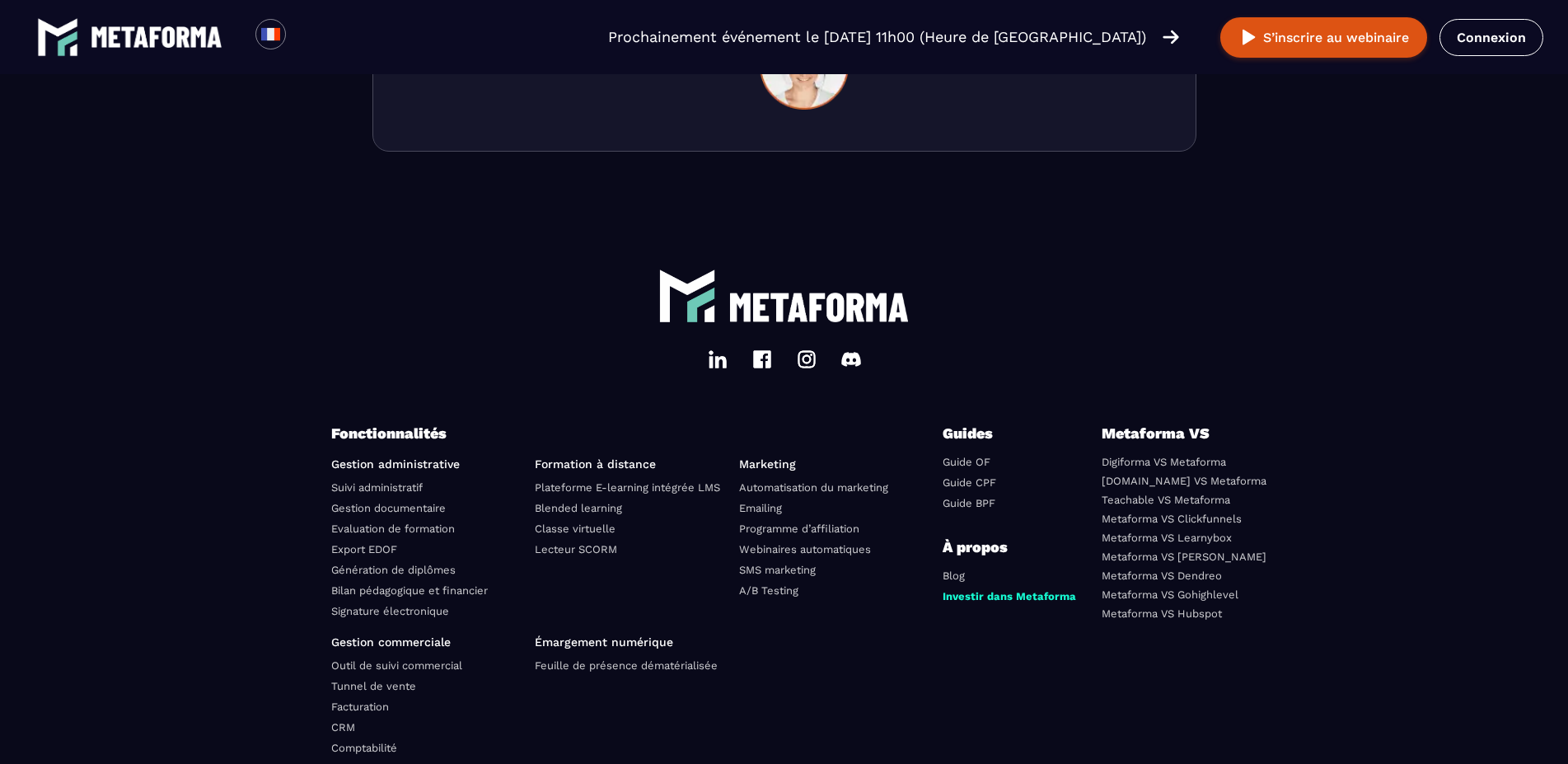
click at [1189, 601] on link "Metaforma VS Gohighlevel" at bounding box center [1170, 595] width 137 height 12
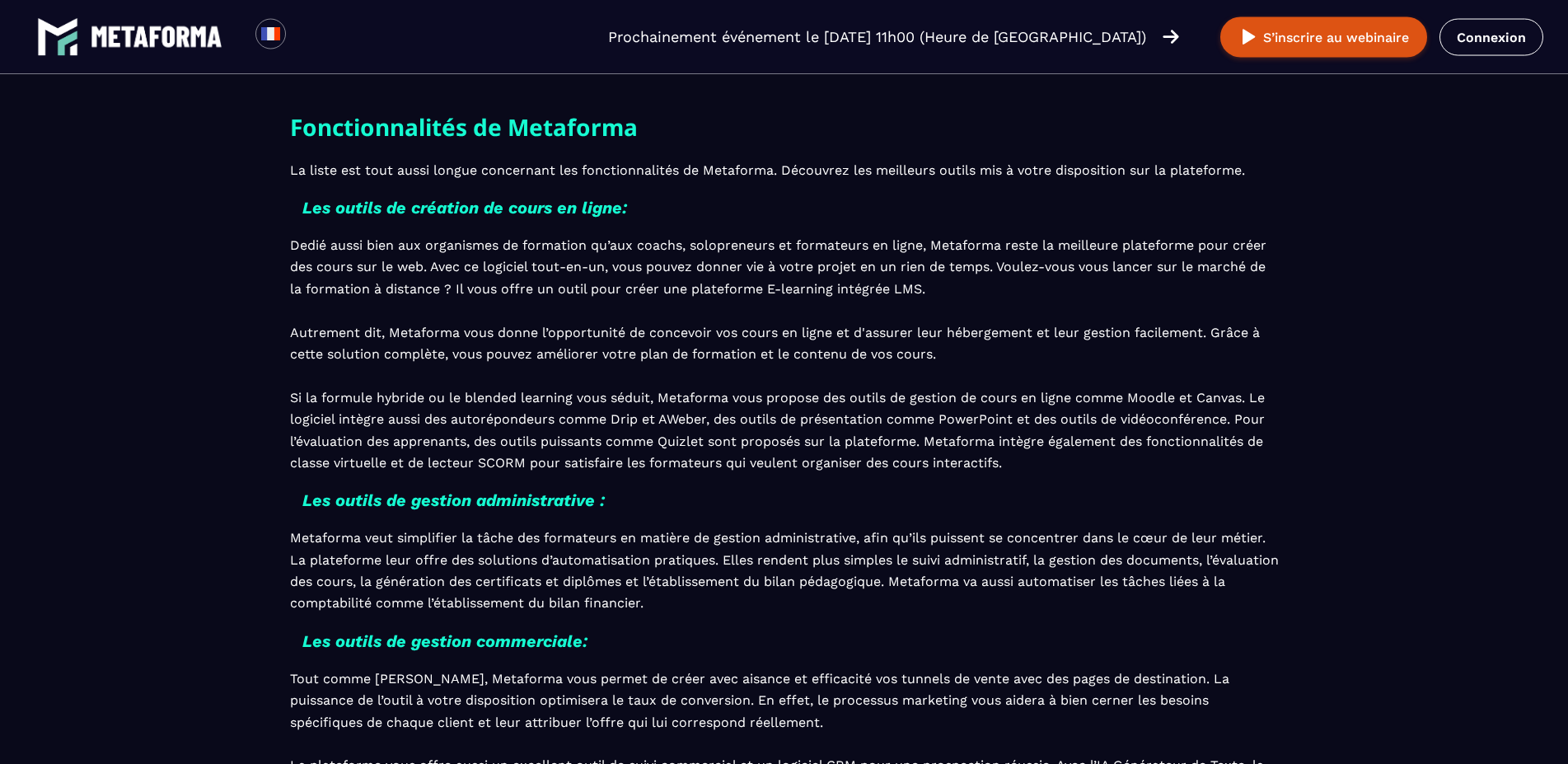
scroll to position [2186, 0]
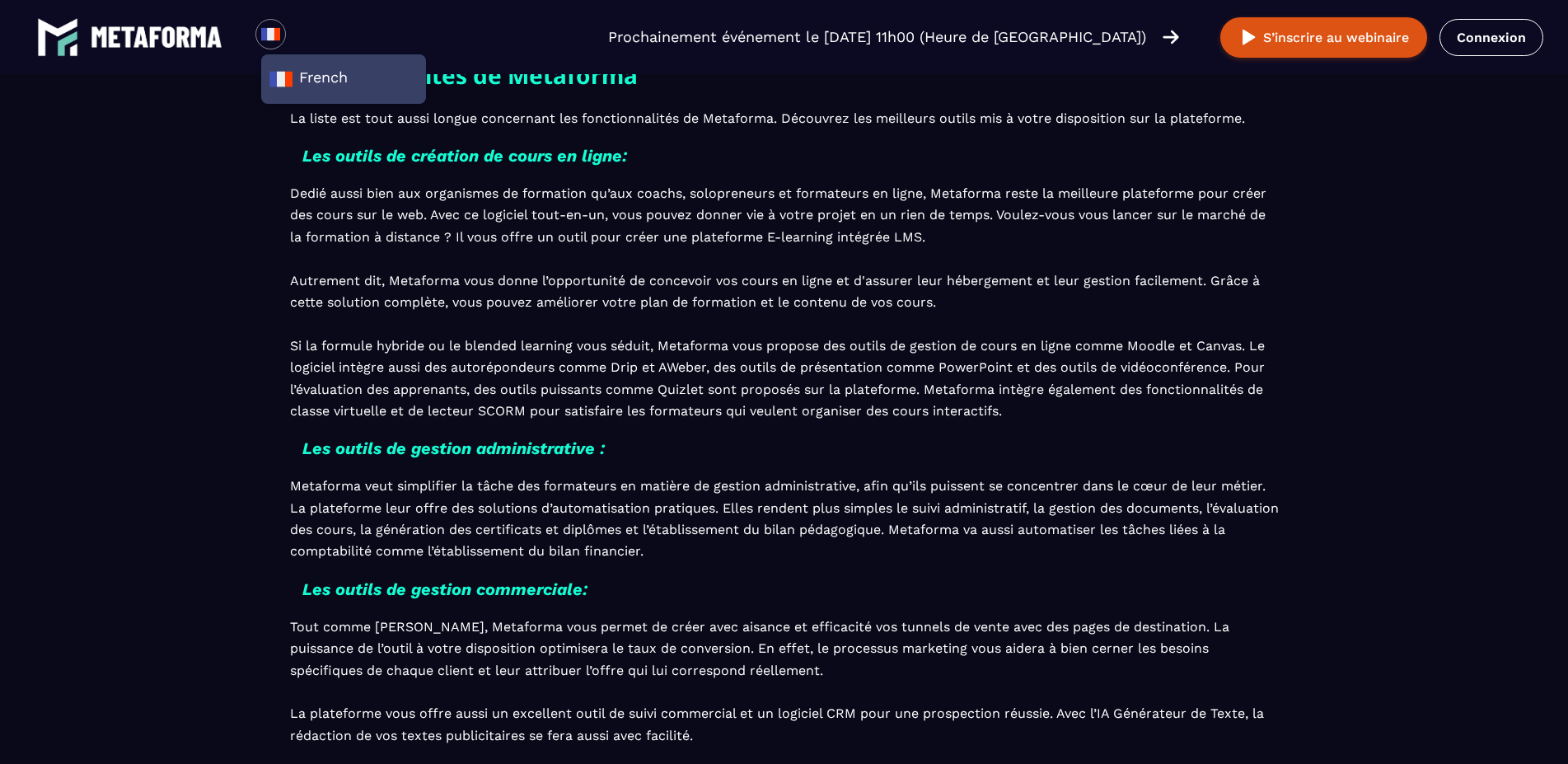
click at [272, 35] on img at bounding box center [270, 34] width 21 height 21
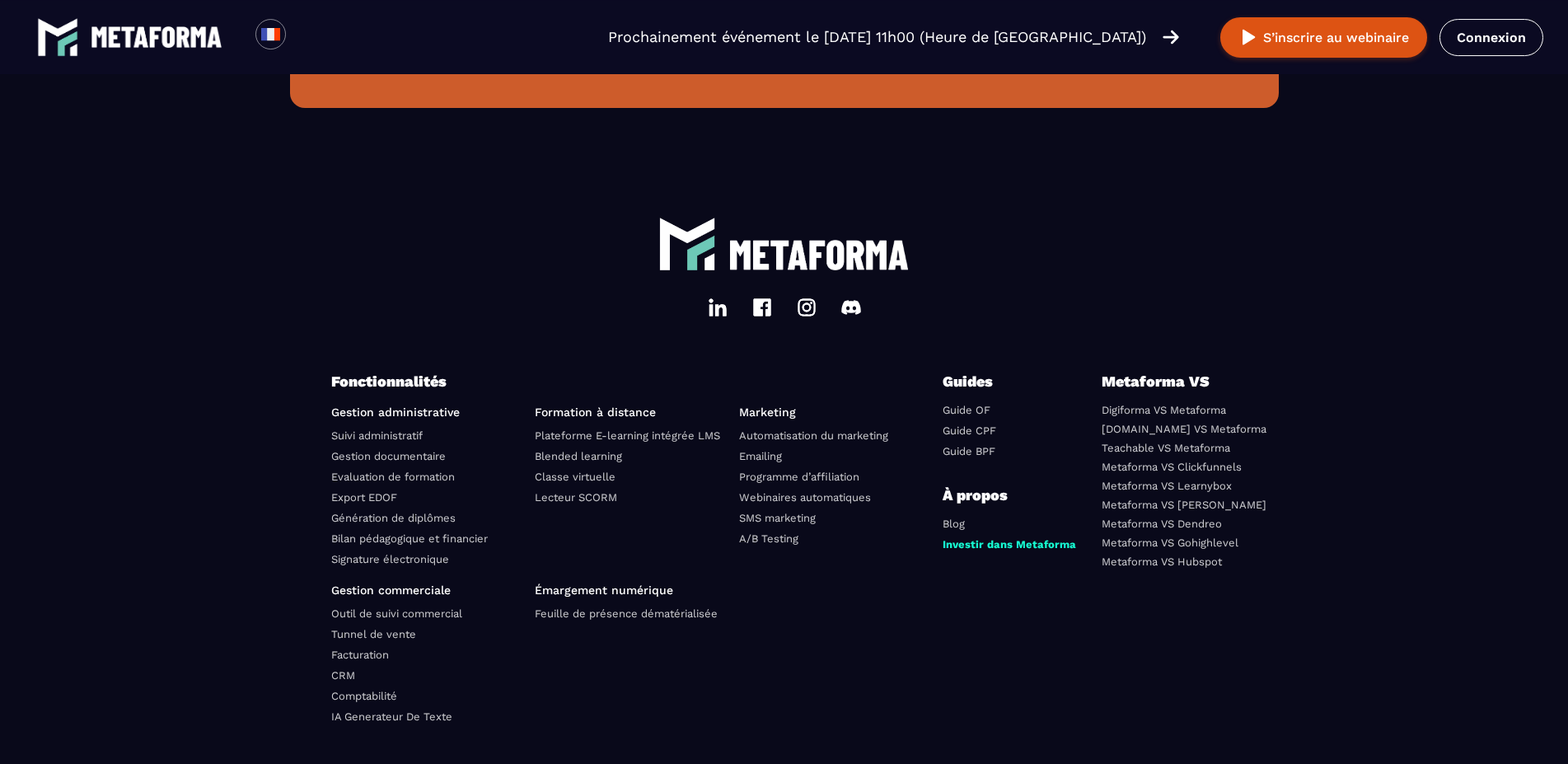
scroll to position [4684, 0]
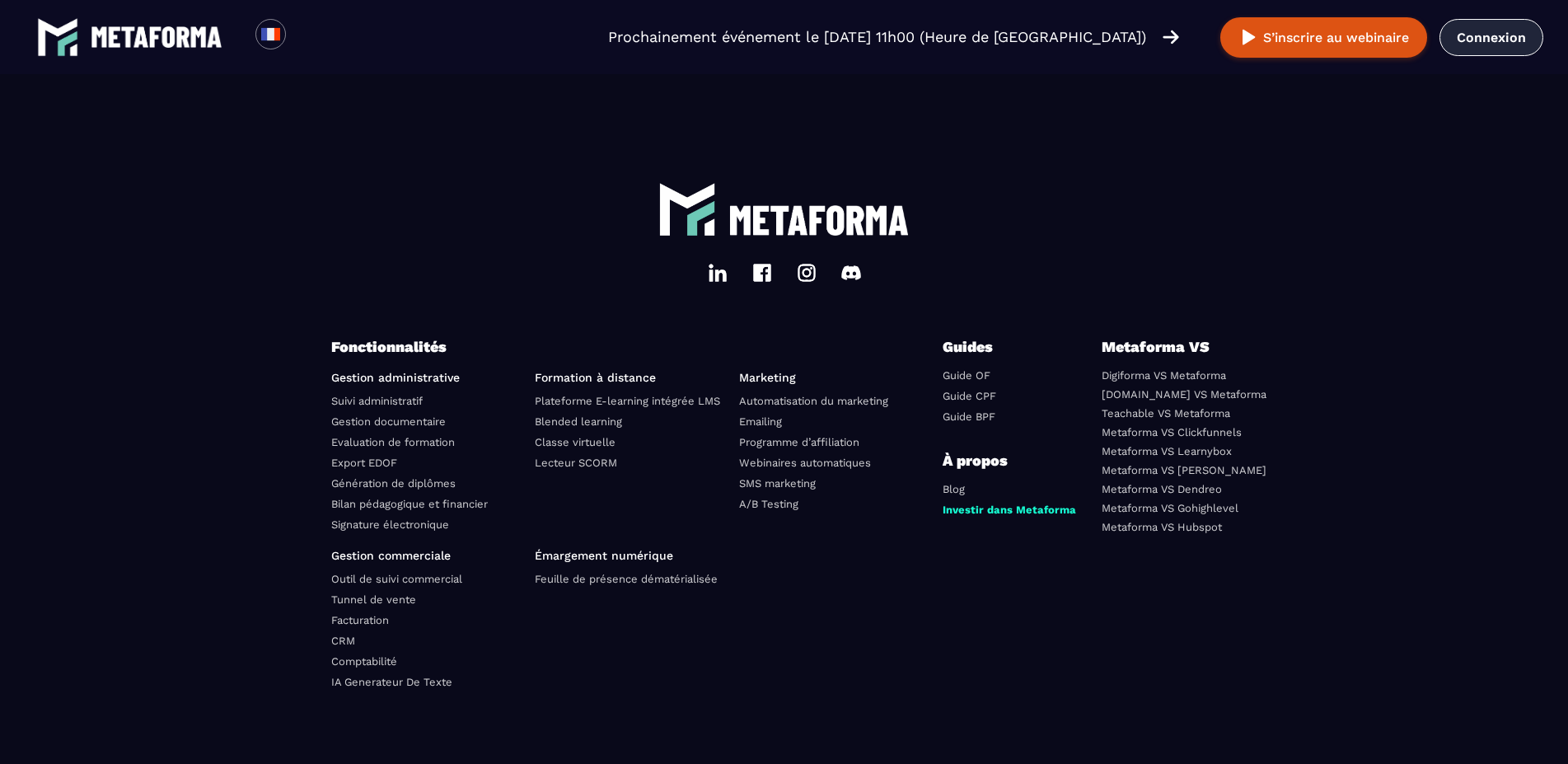
click at [1509, 45] on link "Connexion" at bounding box center [1491, 37] width 104 height 37
